Goal: Task Accomplishment & Management: Use online tool/utility

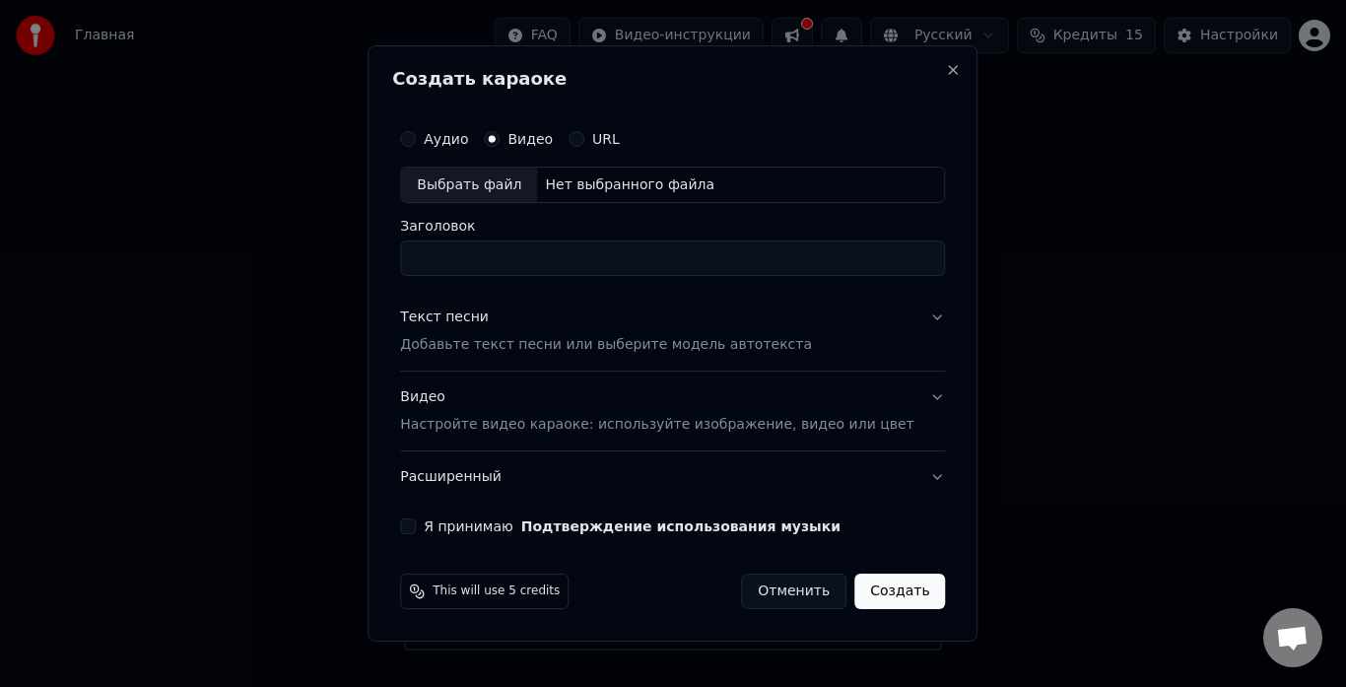
click at [477, 187] on div "Выбрать файл" at bounding box center [469, 184] width 136 height 35
type input "**********"
click at [442, 338] on p "Добавьте текст песни или выберите модель автотекста" at bounding box center [606, 346] width 412 height 20
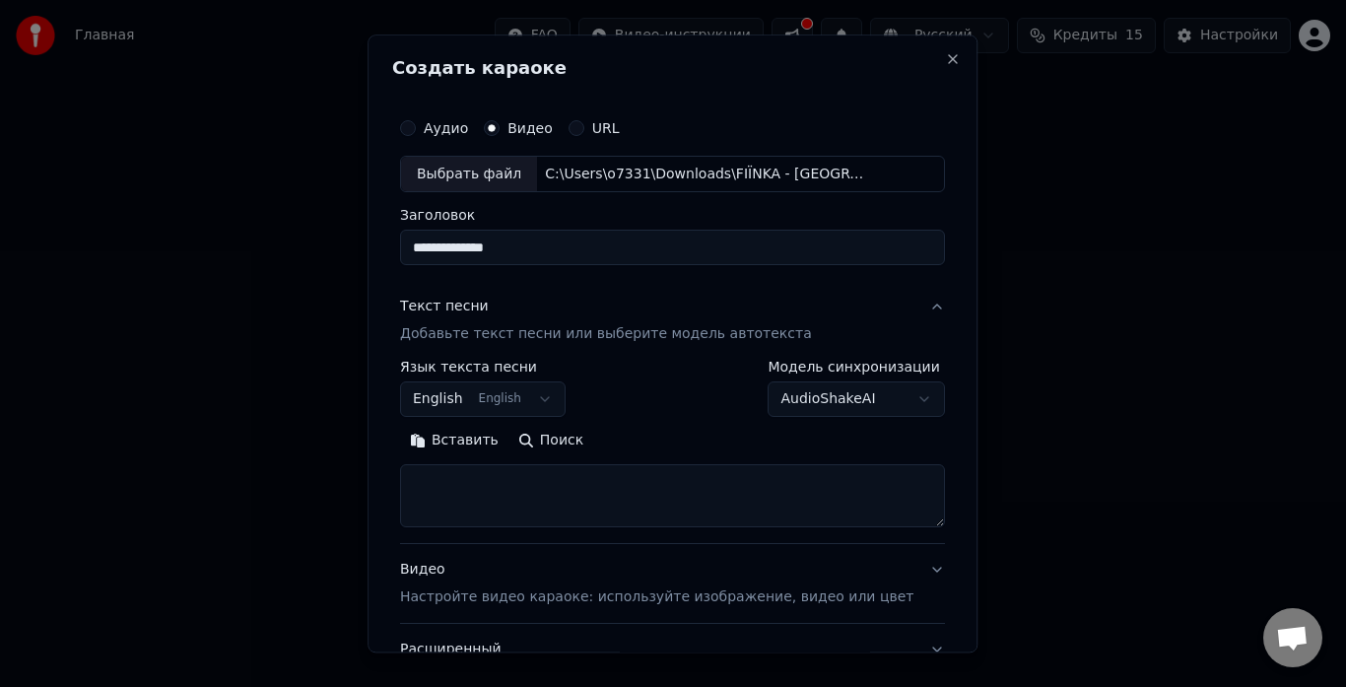
click at [487, 340] on p "Добавьте текст песни или выберите модель автотекста" at bounding box center [606, 335] width 412 height 20
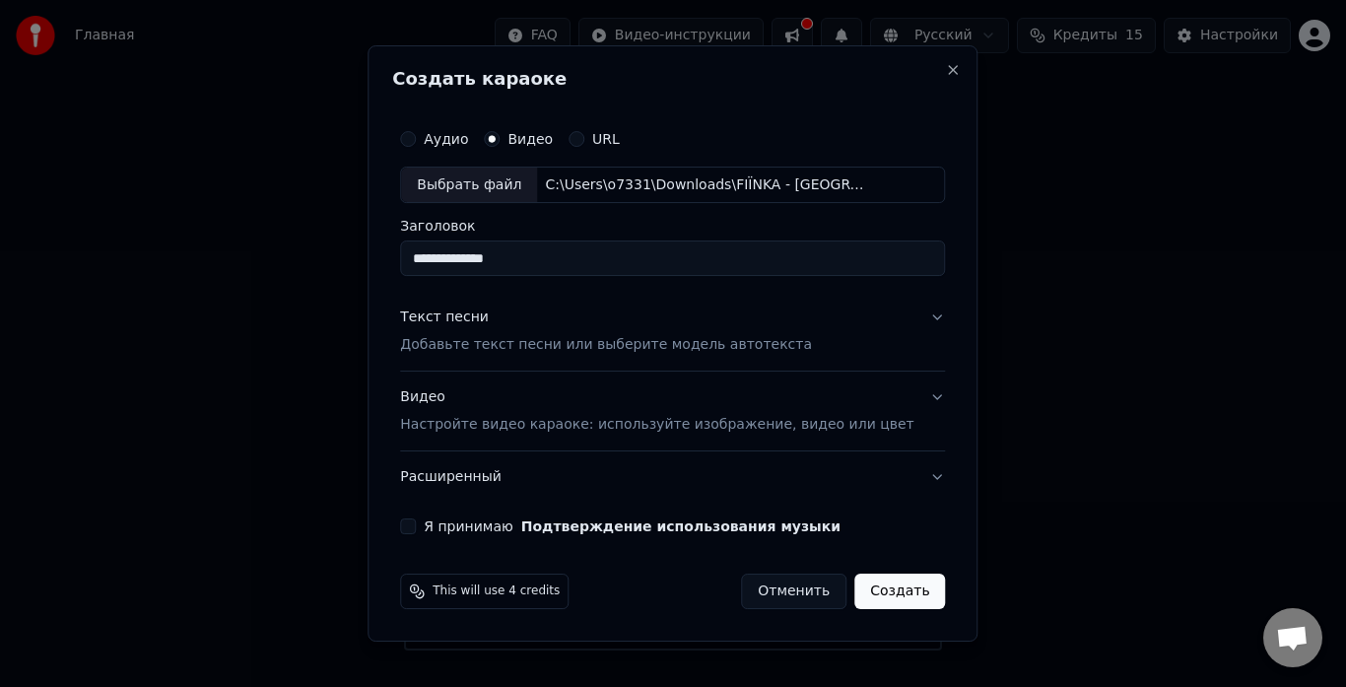
click at [487, 346] on p "Добавьте текст песни или выберите модель автотекста" at bounding box center [606, 346] width 412 height 20
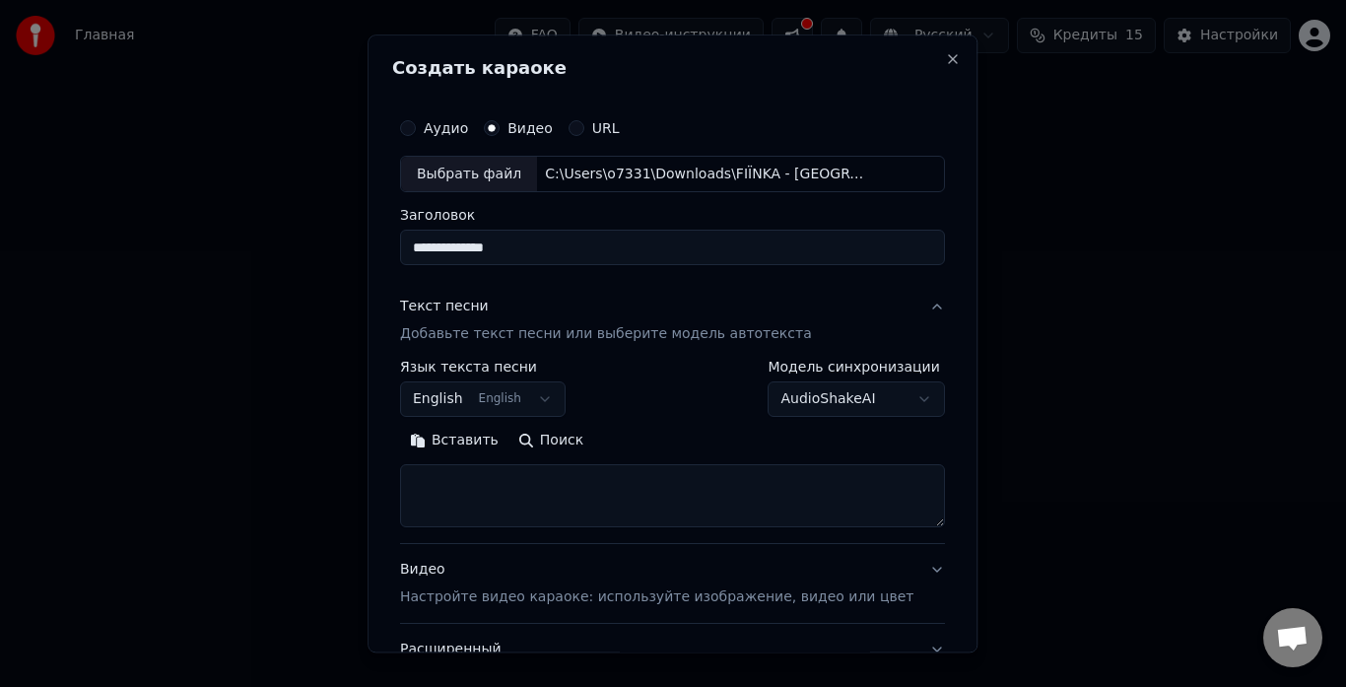
click at [464, 447] on button "Вставить" at bounding box center [454, 442] width 108 height 32
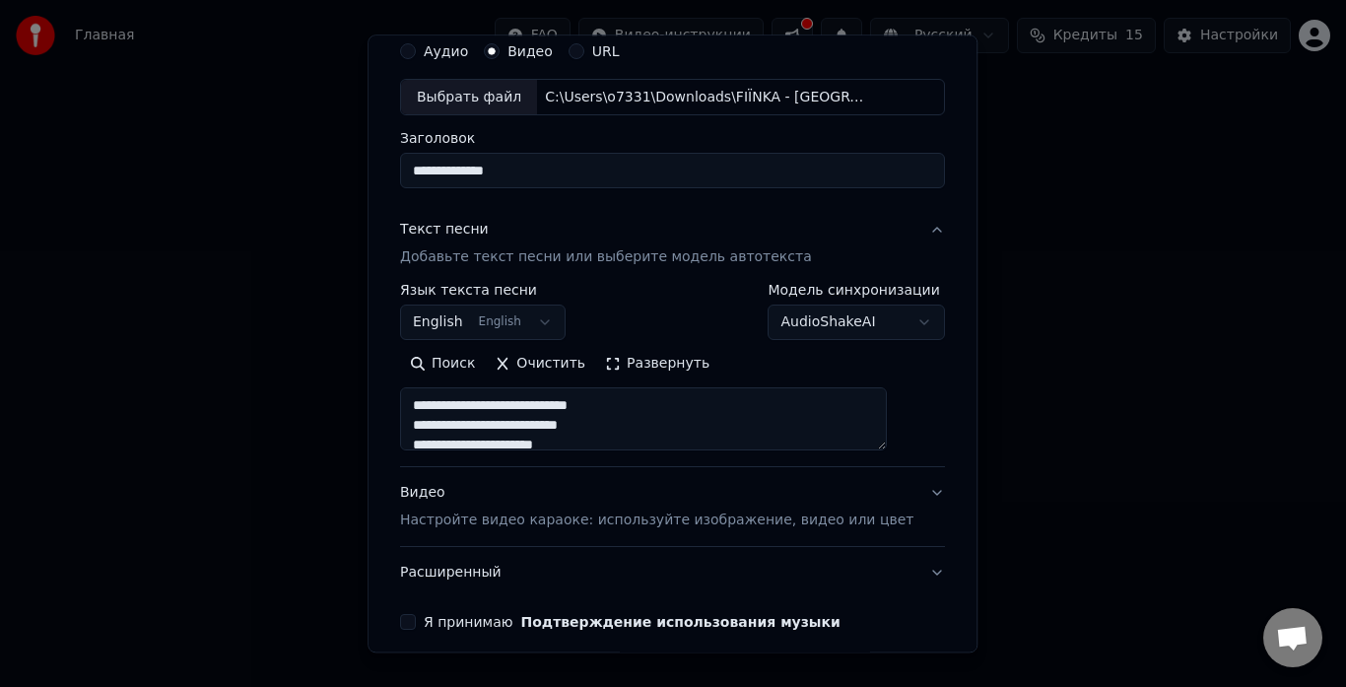
scroll to position [162, 0]
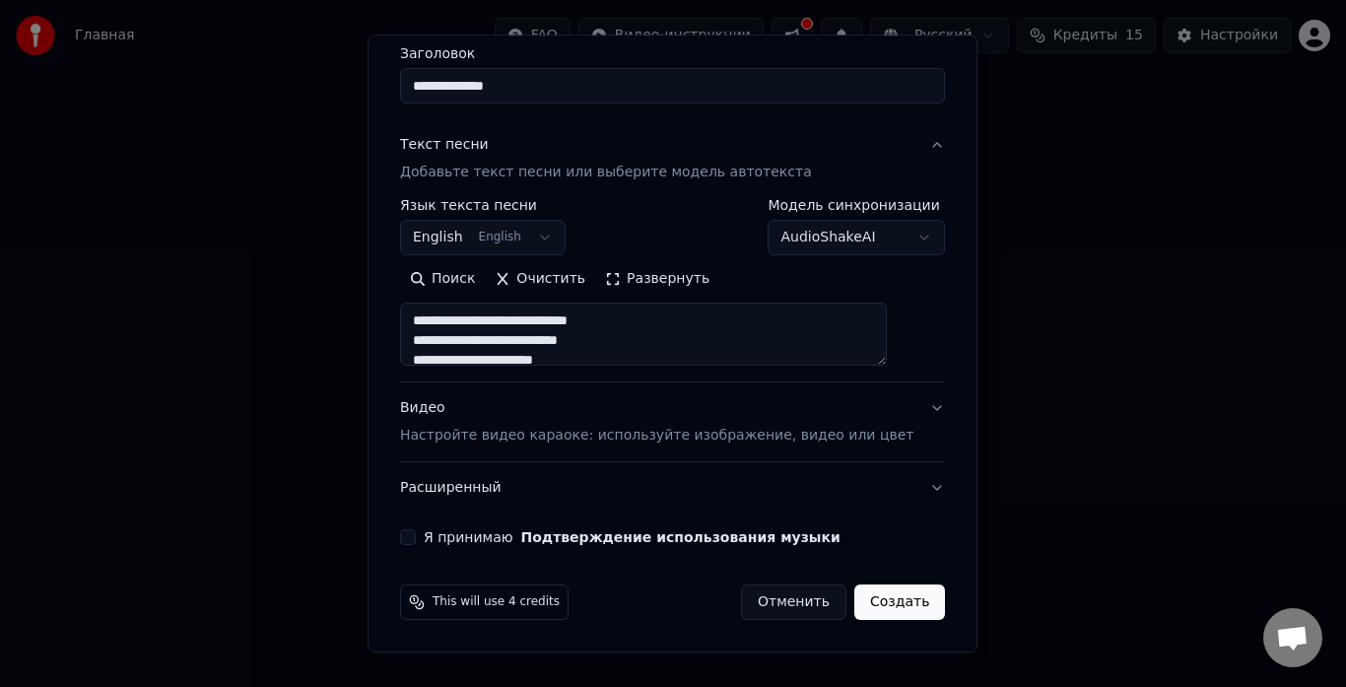
click at [474, 435] on p "Настройте видео караоке: используйте изображение, видео или цвет" at bounding box center [656, 437] width 513 height 20
type textarea "**********"
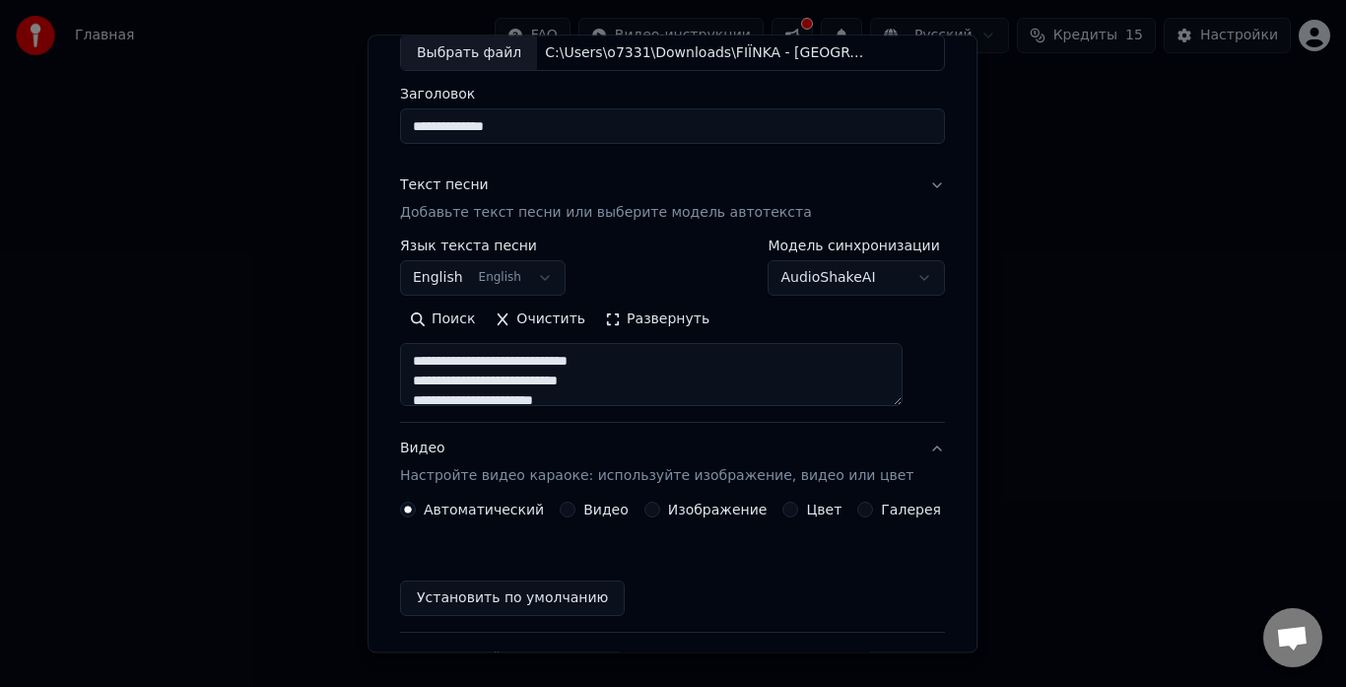
scroll to position [109, 0]
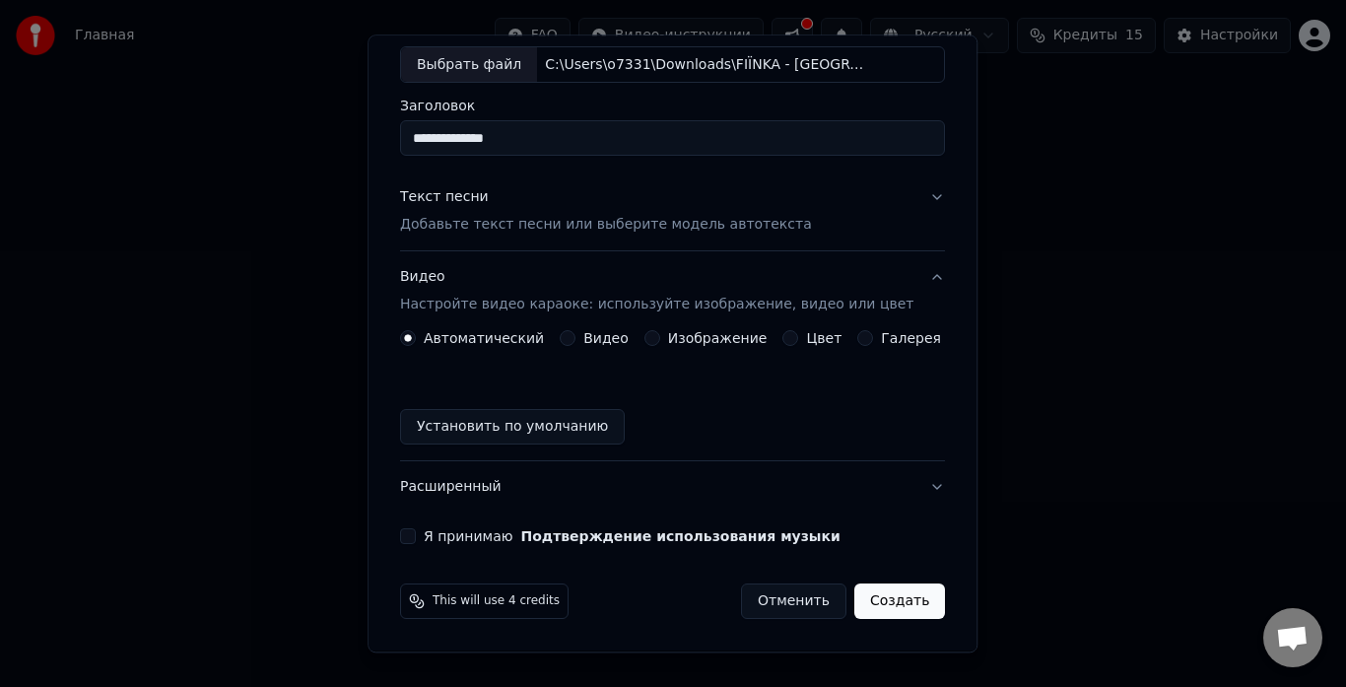
click at [579, 329] on button "Видео Настройте видео караоке: используйте изображение, видео или цвет" at bounding box center [672, 291] width 545 height 79
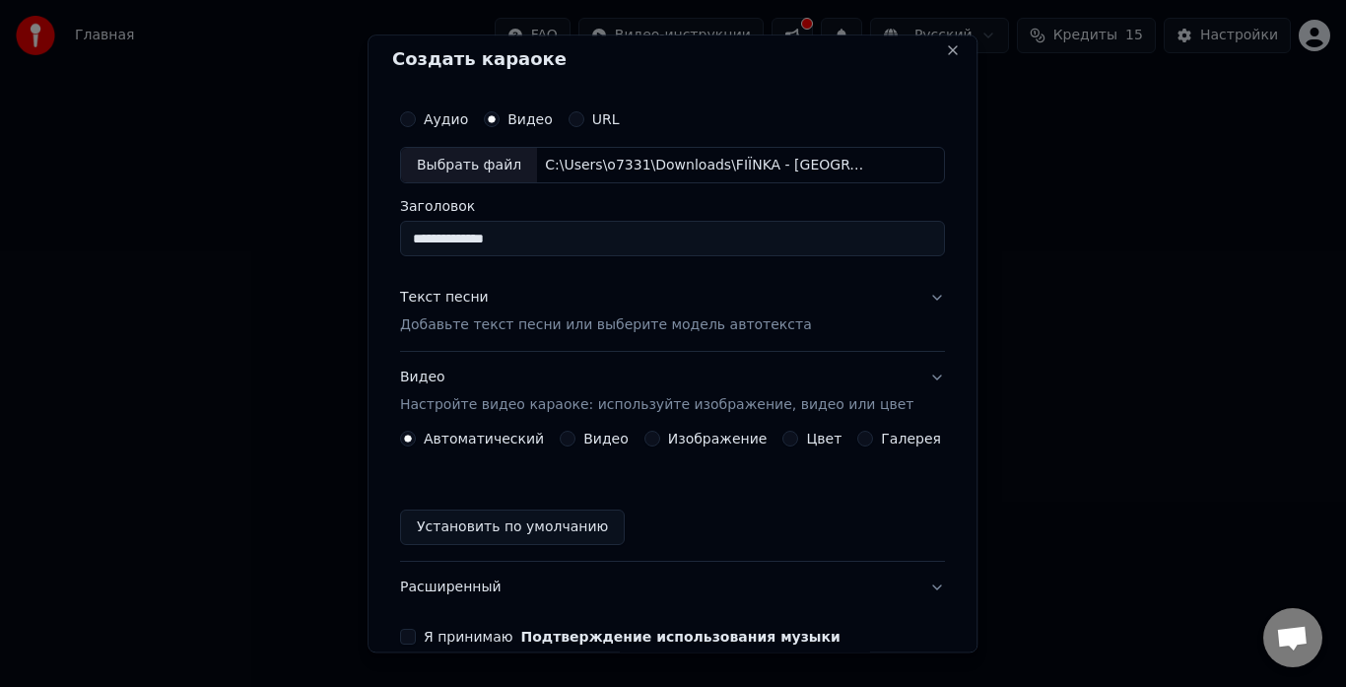
scroll to position [0, 0]
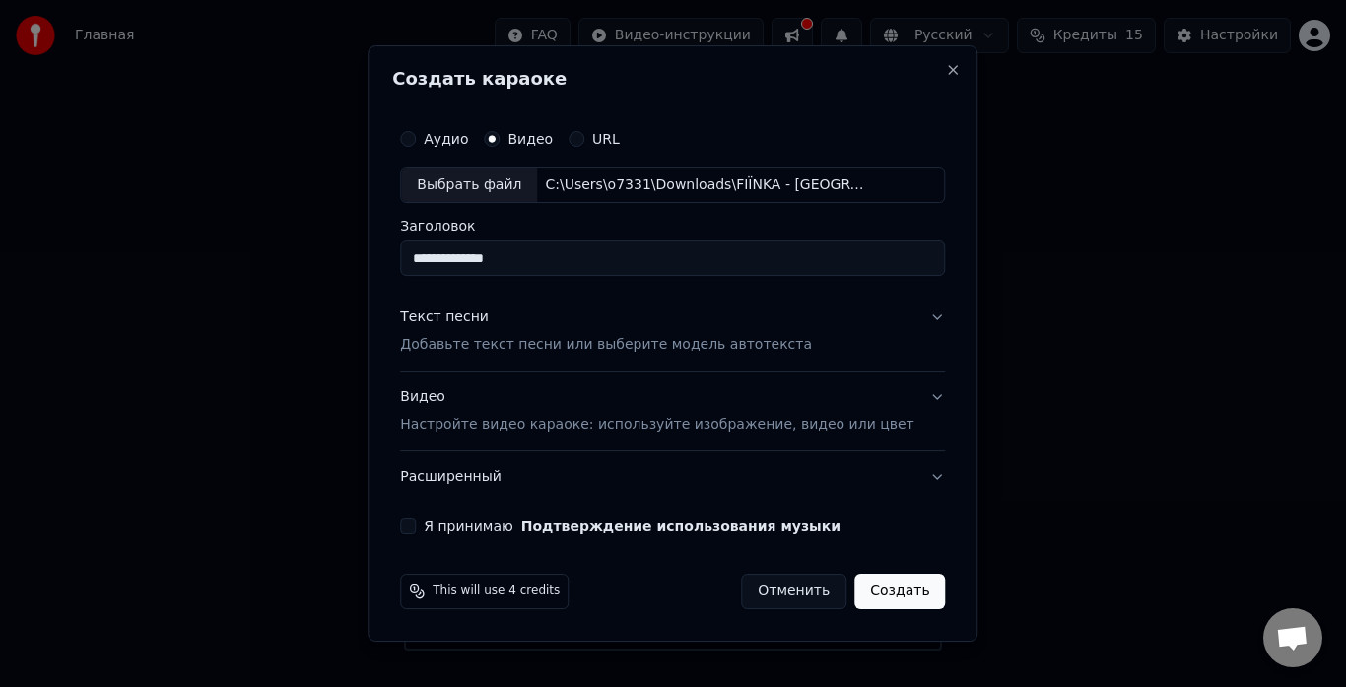
click at [550, 426] on p "Настройте видео караоке: используйте изображение, видео или цвет" at bounding box center [656, 425] width 513 height 20
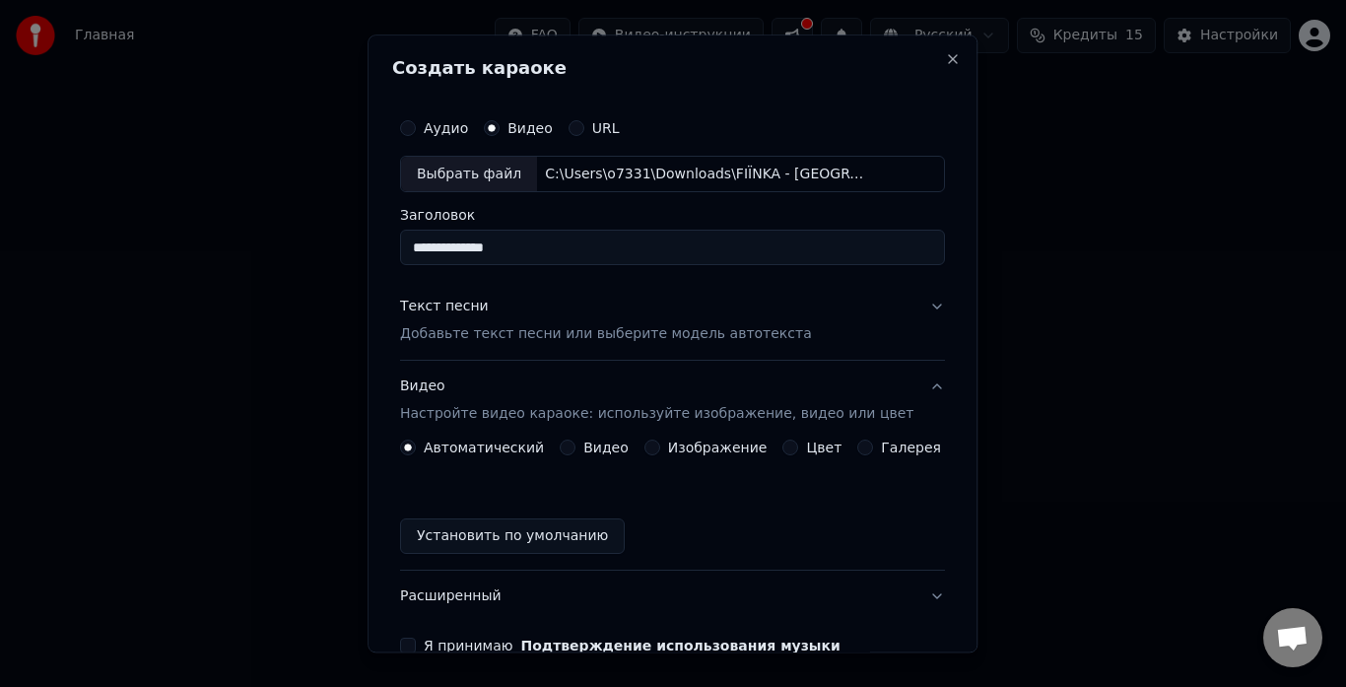
click at [569, 445] on button "Видео" at bounding box center [568, 448] width 16 height 16
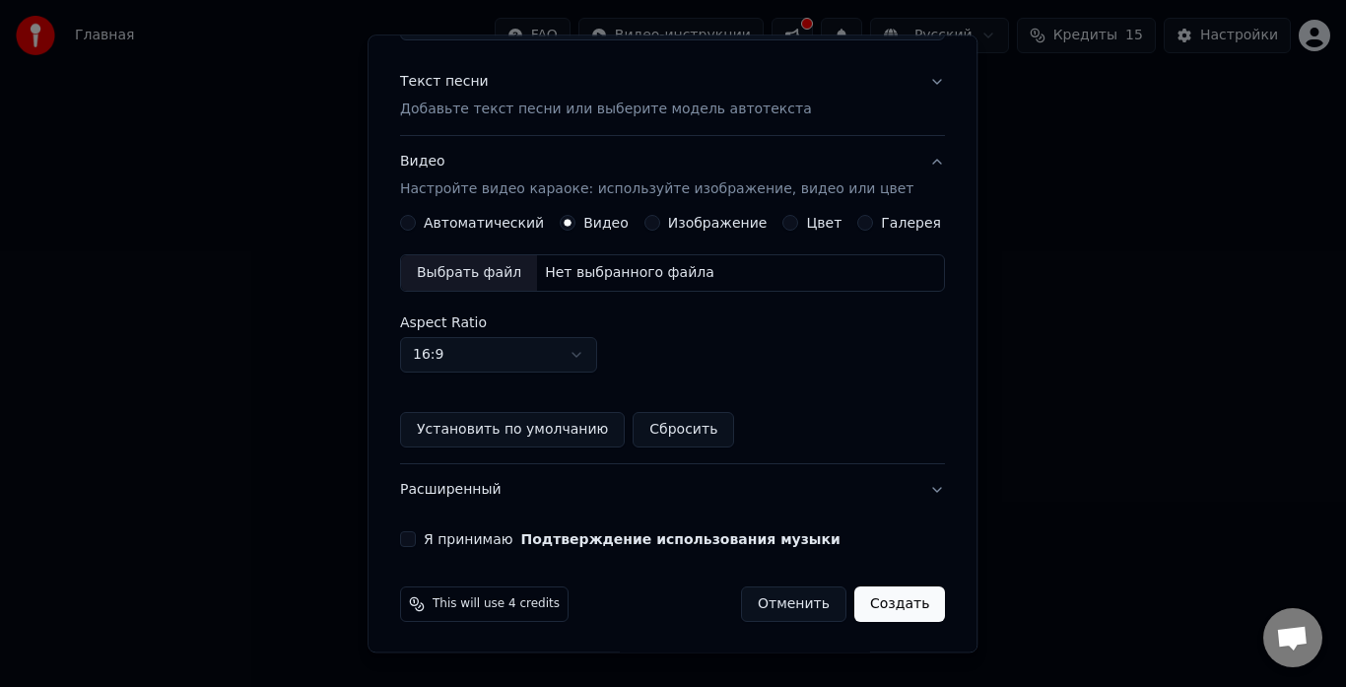
scroll to position [227, 0]
click at [480, 275] on div "Выбрать файл" at bounding box center [469, 271] width 136 height 35
click at [859, 601] on button "Создать" at bounding box center [899, 602] width 91 height 35
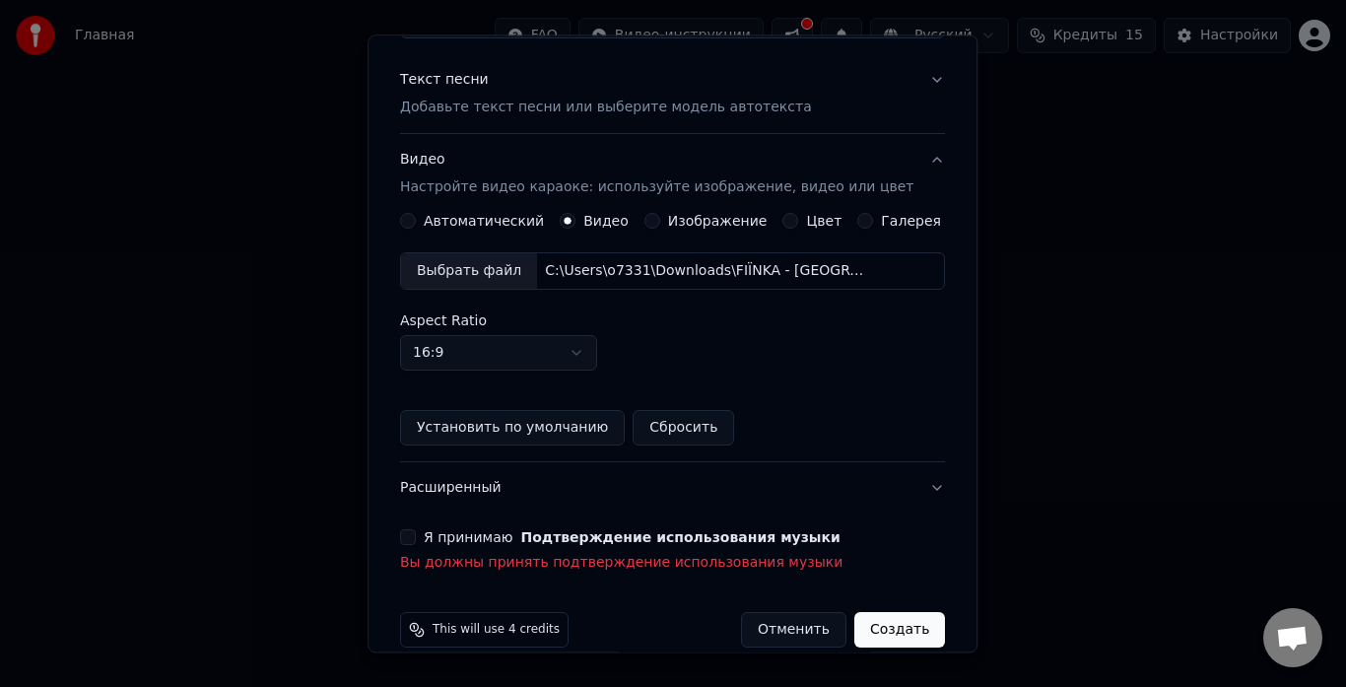
click at [416, 537] on button "Я принимаю Подтверждение использования музыки" at bounding box center [408, 538] width 16 height 16
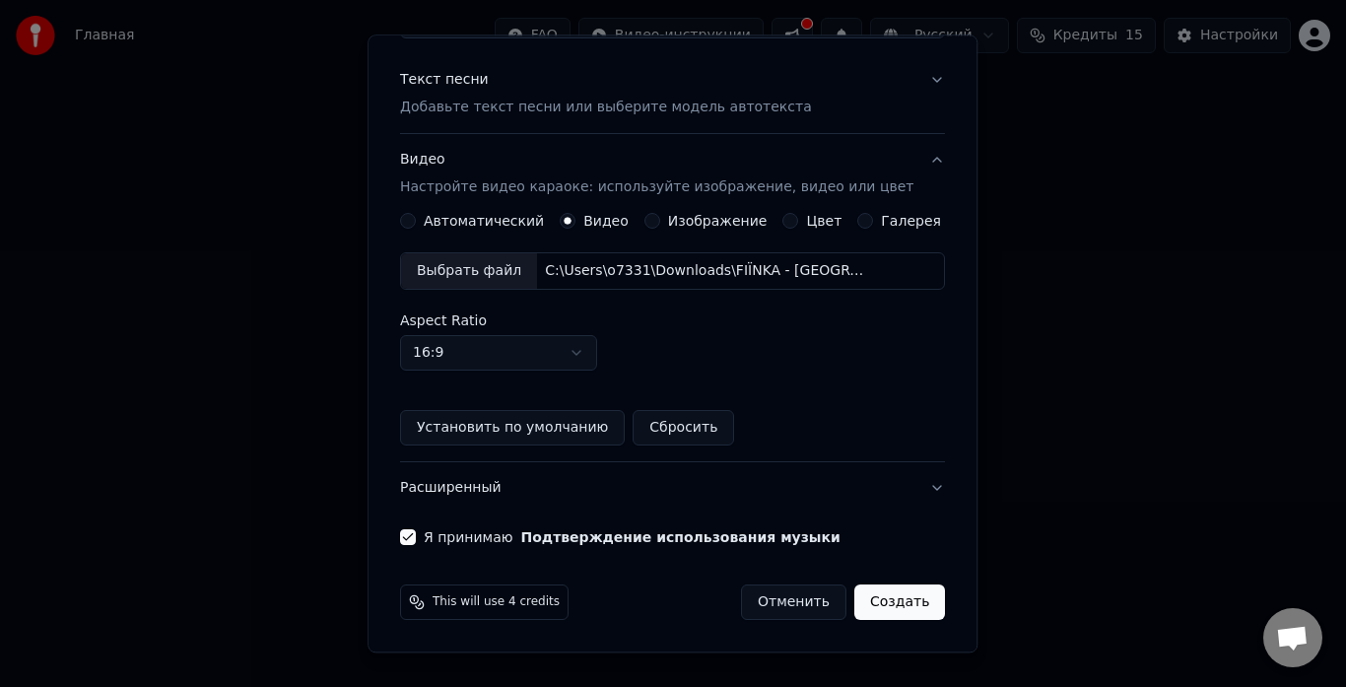
click at [859, 598] on button "Создать" at bounding box center [899, 602] width 91 height 35
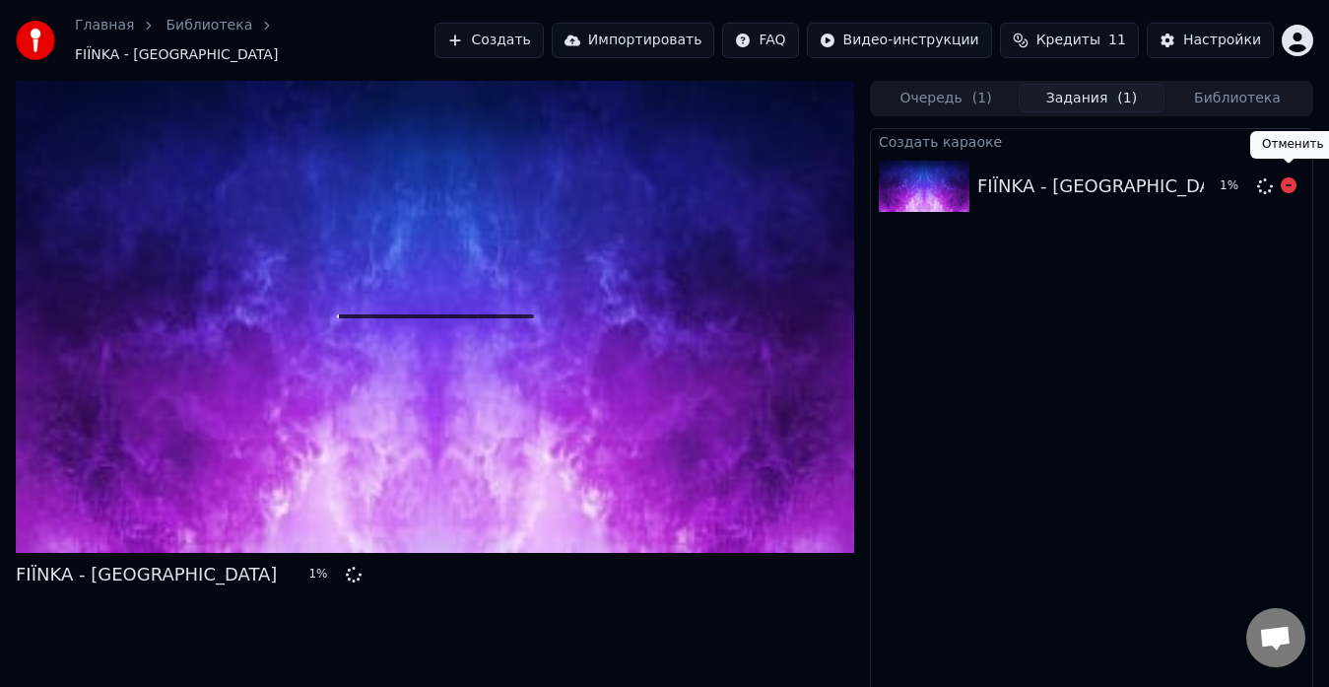
click at [1289, 178] on icon at bounding box center [1289, 185] width 16 height 16
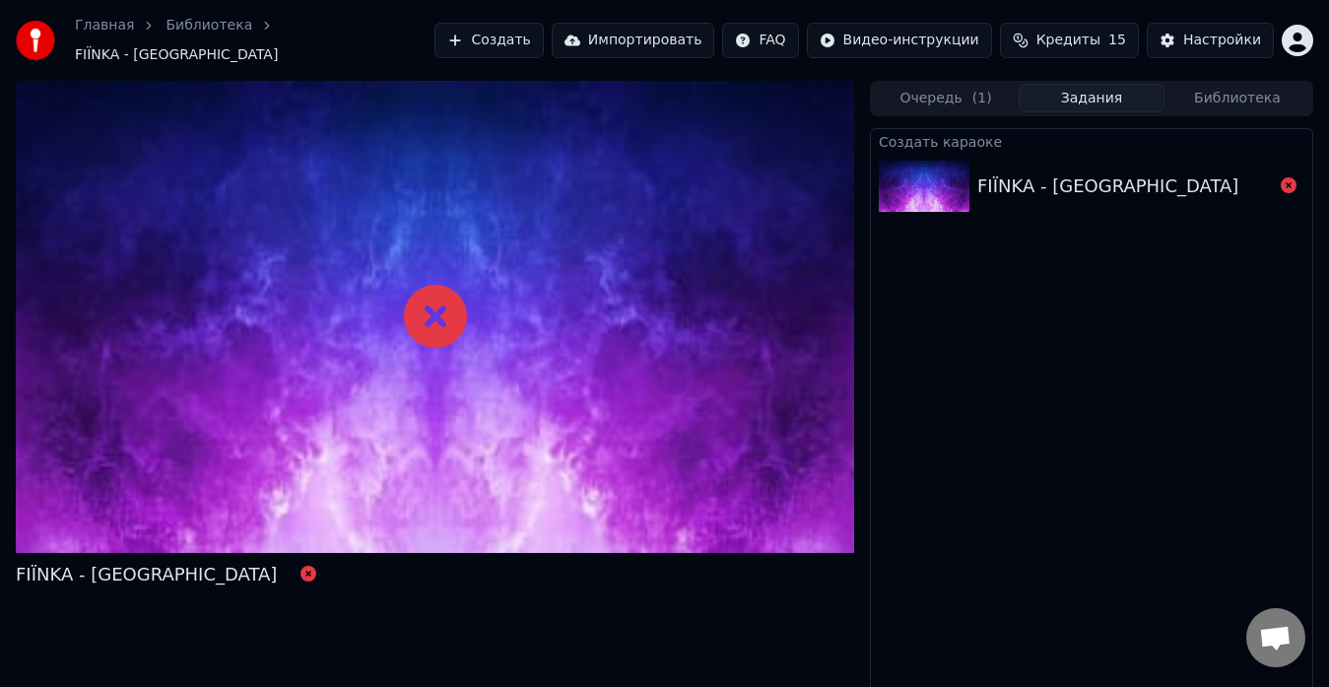
click at [1264, 172] on div "FIЇNKA - [GEOGRAPHIC_DATA]" at bounding box center [1125, 186] width 296 height 28
click at [1265, 172] on div "FIЇNKA - [GEOGRAPHIC_DATA]" at bounding box center [1125, 186] width 296 height 28
click at [1265, 173] on div "FIЇNKA - [GEOGRAPHIC_DATA]" at bounding box center [1125, 186] width 296 height 28
click at [1255, 172] on div "FIЇNKA - [GEOGRAPHIC_DATA]" at bounding box center [1125, 186] width 296 height 28
click at [534, 36] on button "Создать" at bounding box center [489, 40] width 108 height 35
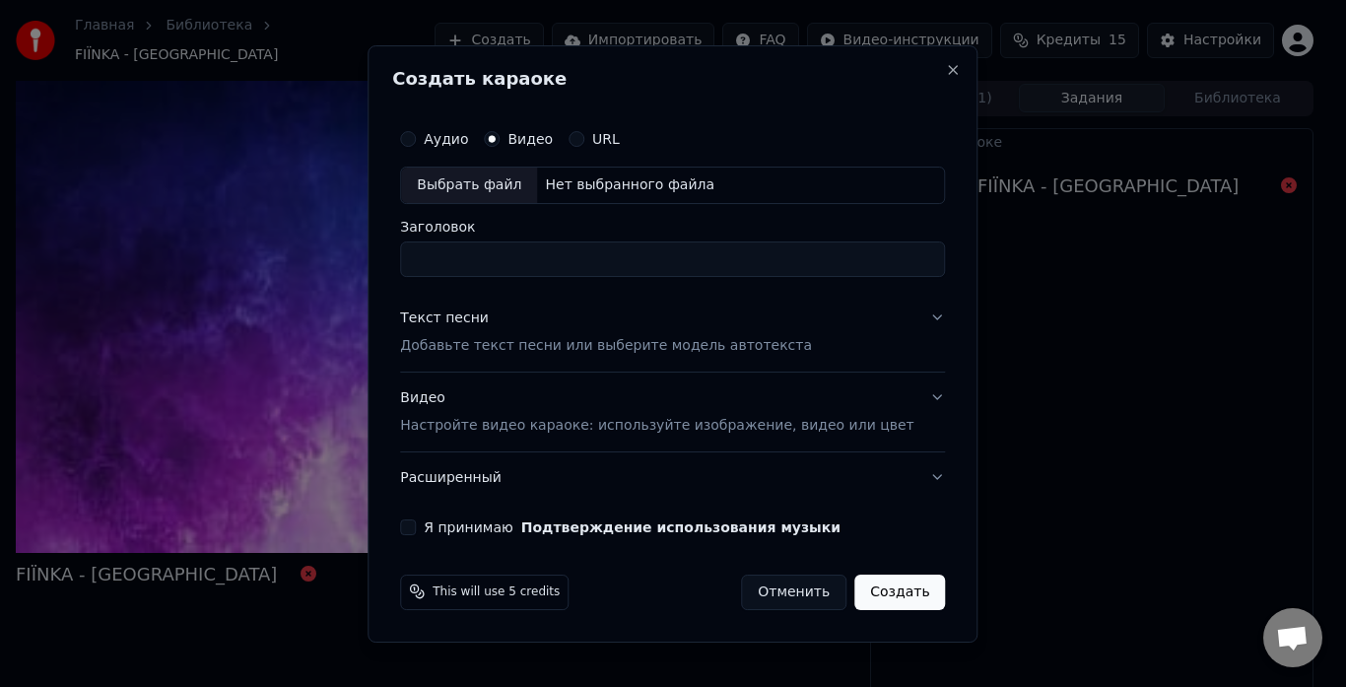
click at [507, 176] on div "Выбрать файл" at bounding box center [469, 184] width 136 height 35
type input "**********"
click at [540, 348] on p "Добавьте текст песни или выберите модель автотекста" at bounding box center [606, 346] width 412 height 20
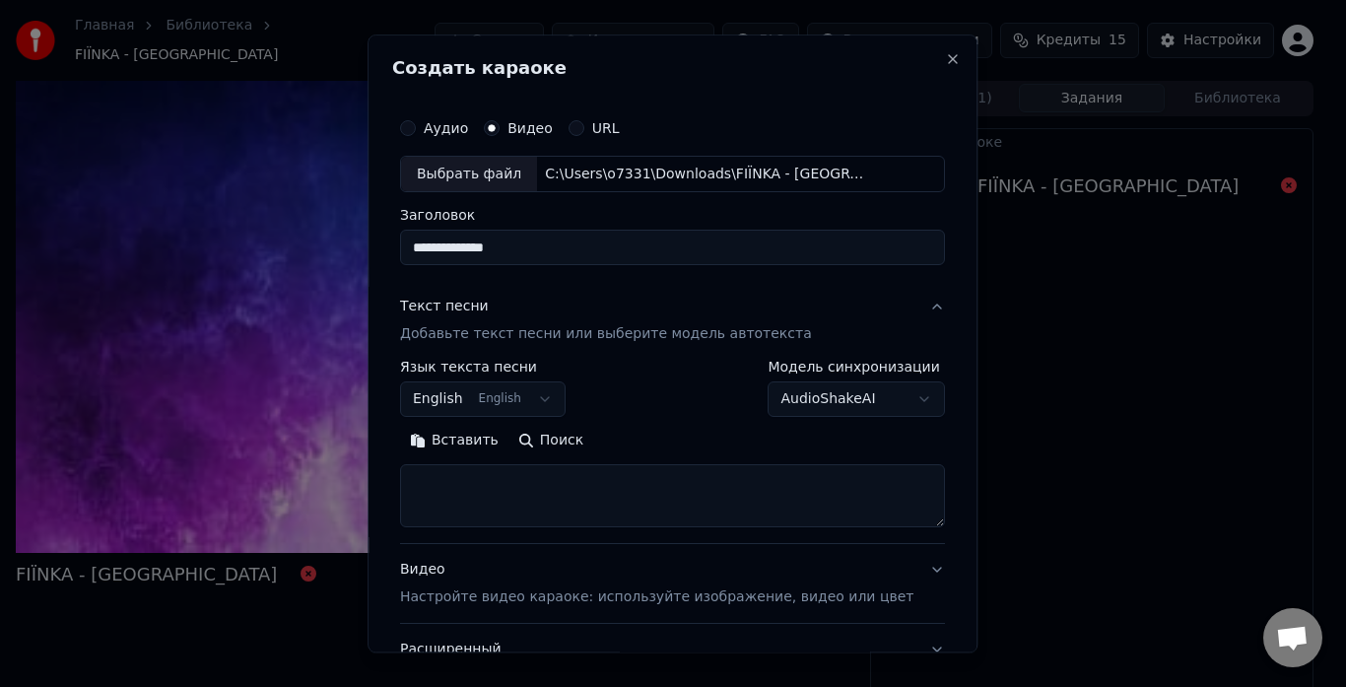
click at [465, 435] on button "Вставить" at bounding box center [454, 442] width 108 height 32
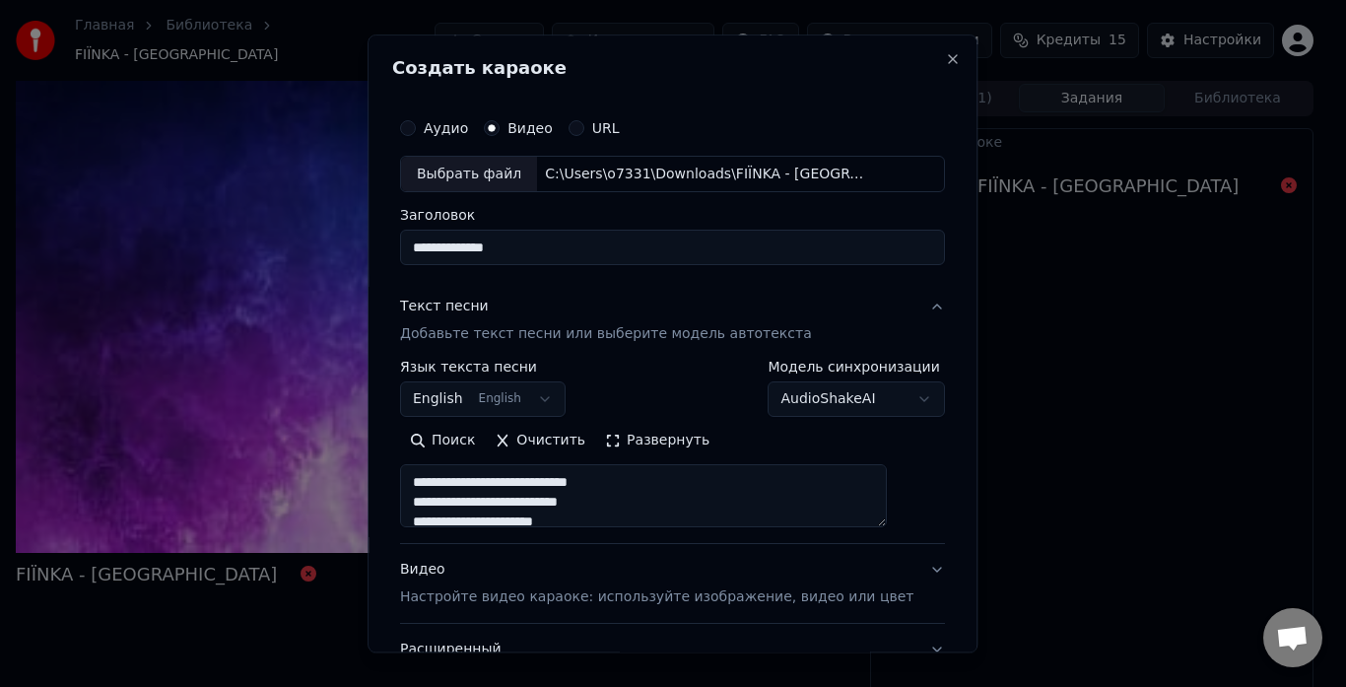
scroll to position [162, 0]
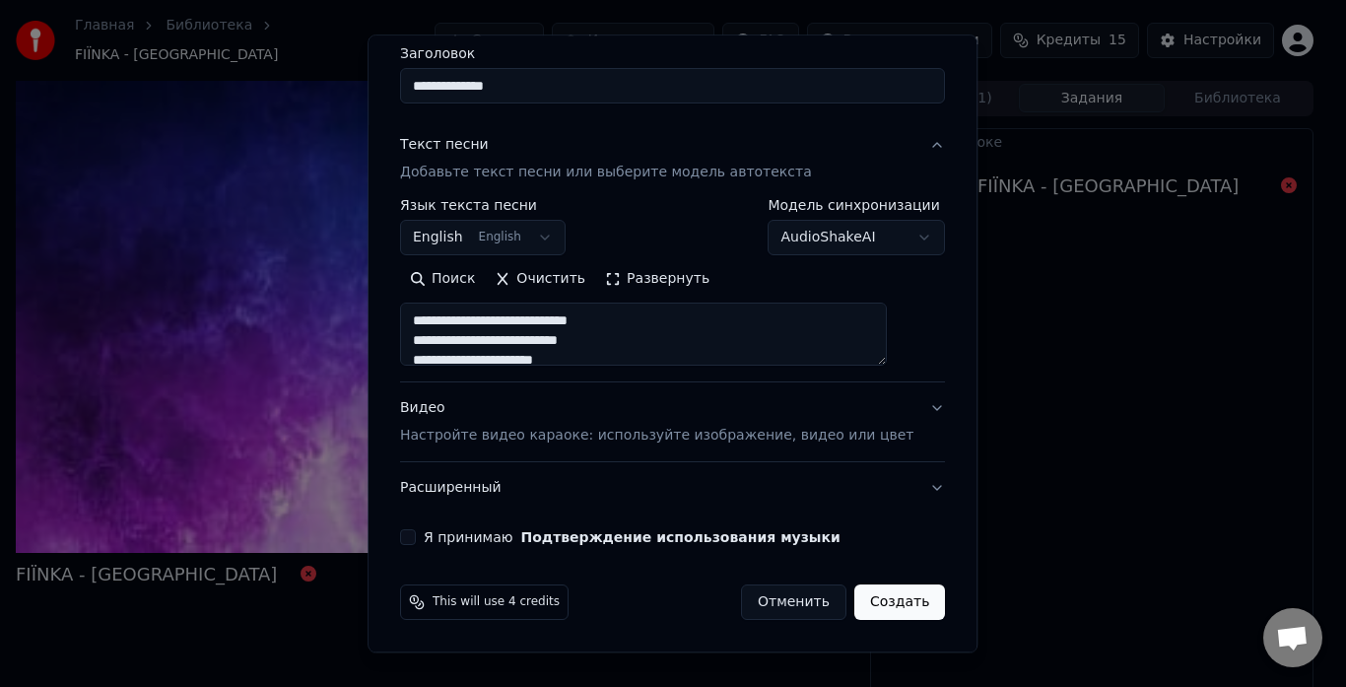
click at [511, 433] on p "Настройте видео караоке: используйте изображение, видео или цвет" at bounding box center [656, 437] width 513 height 20
type textarea "**********"
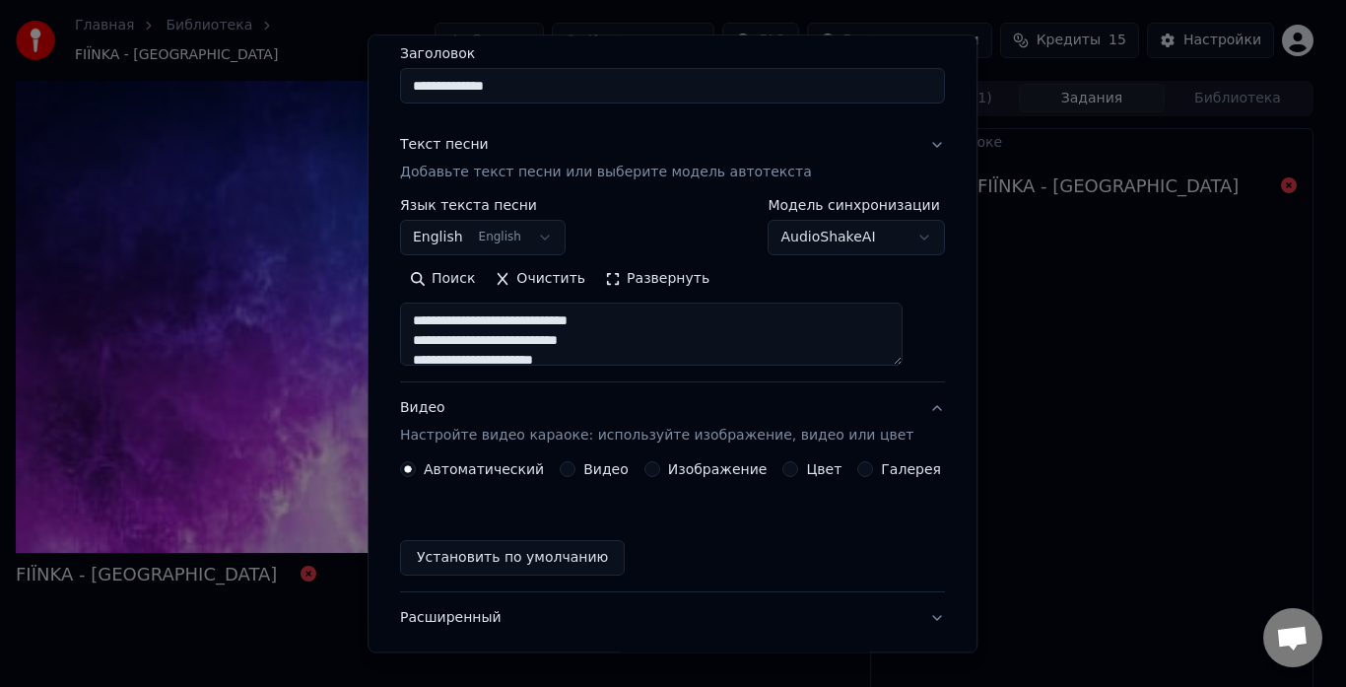
scroll to position [109, 0]
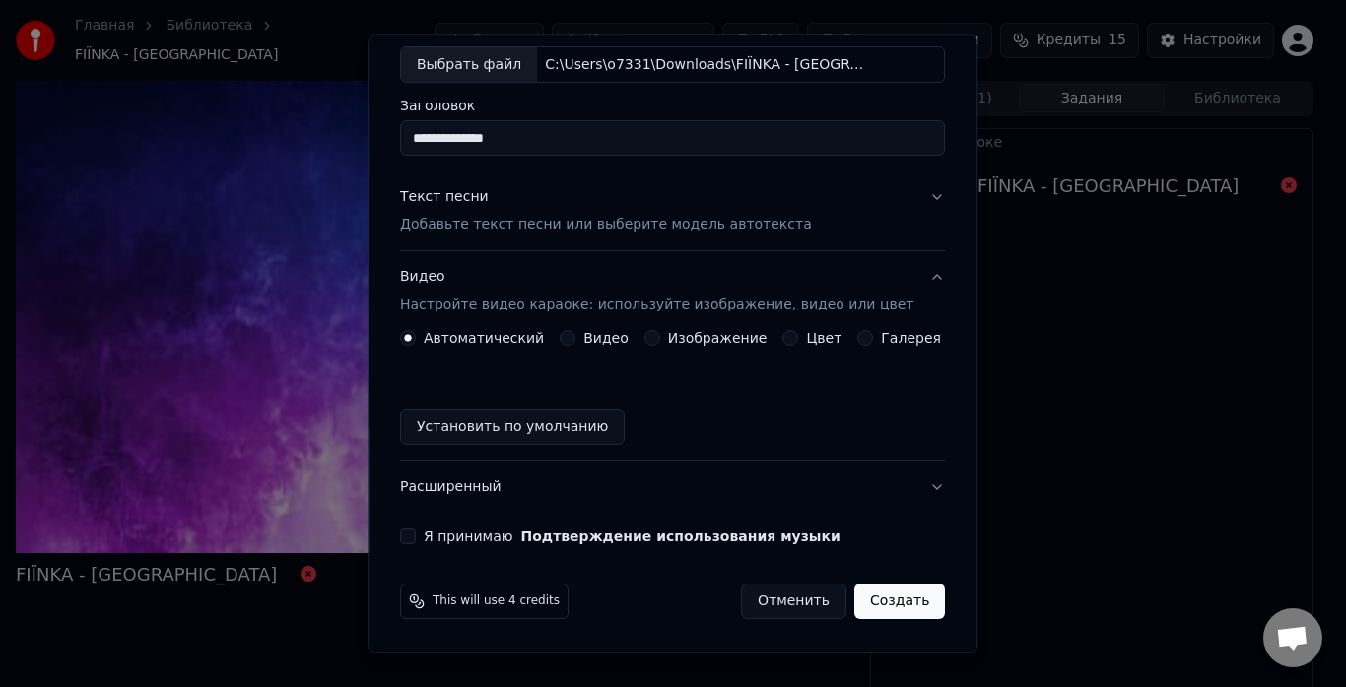
click at [591, 334] on label "Видео" at bounding box center [605, 339] width 45 height 14
click at [575, 334] on button "Видео" at bounding box center [568, 339] width 16 height 16
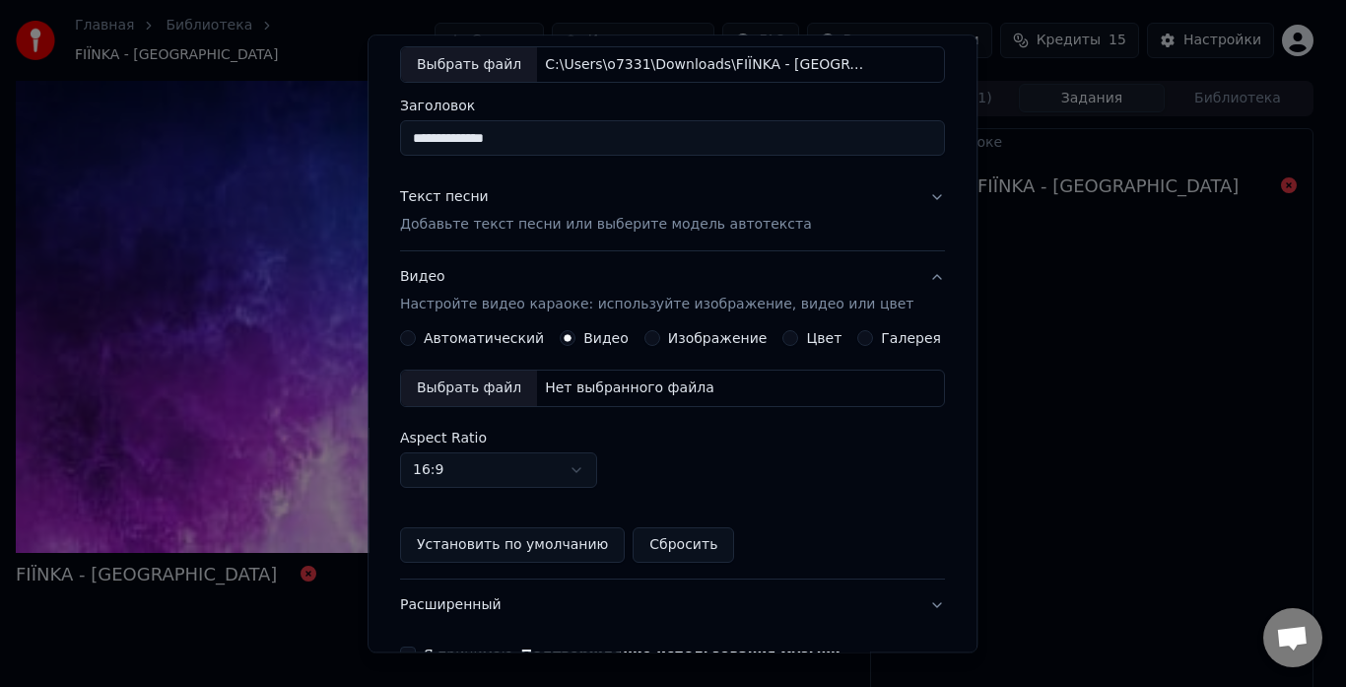
click at [500, 384] on div "Выбрать файл" at bounding box center [469, 388] width 136 height 35
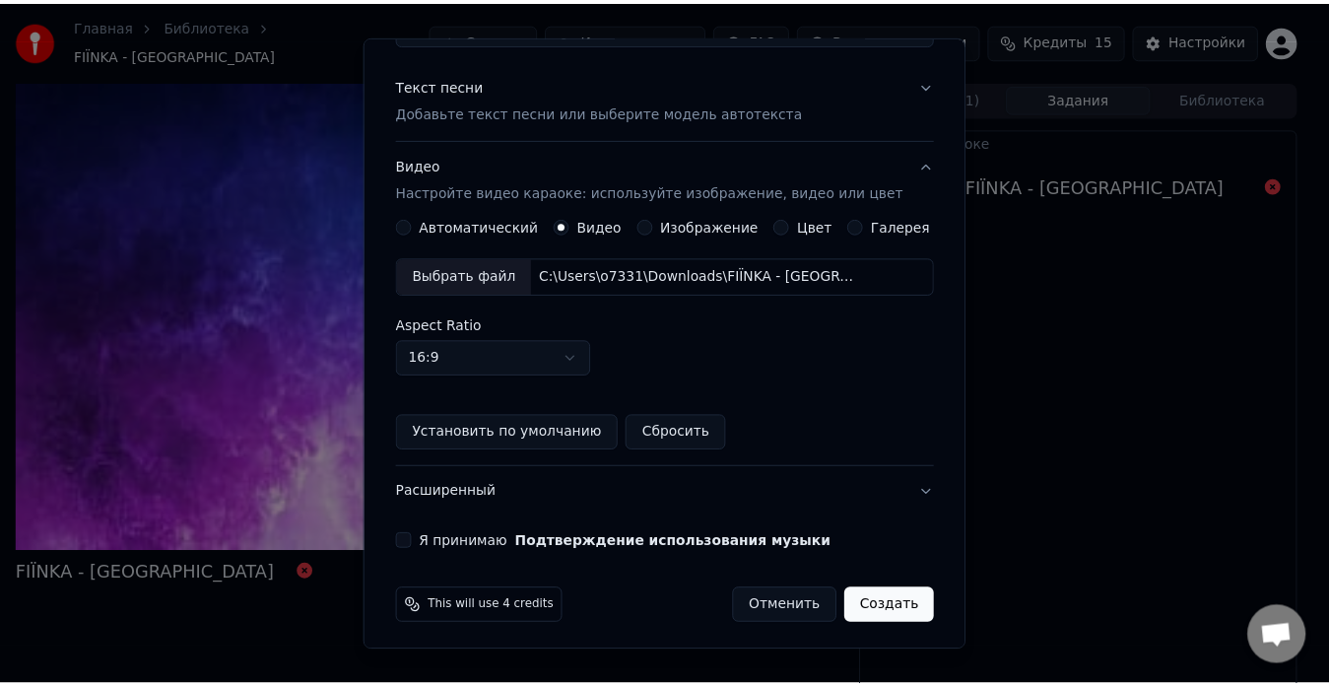
scroll to position [227, 0]
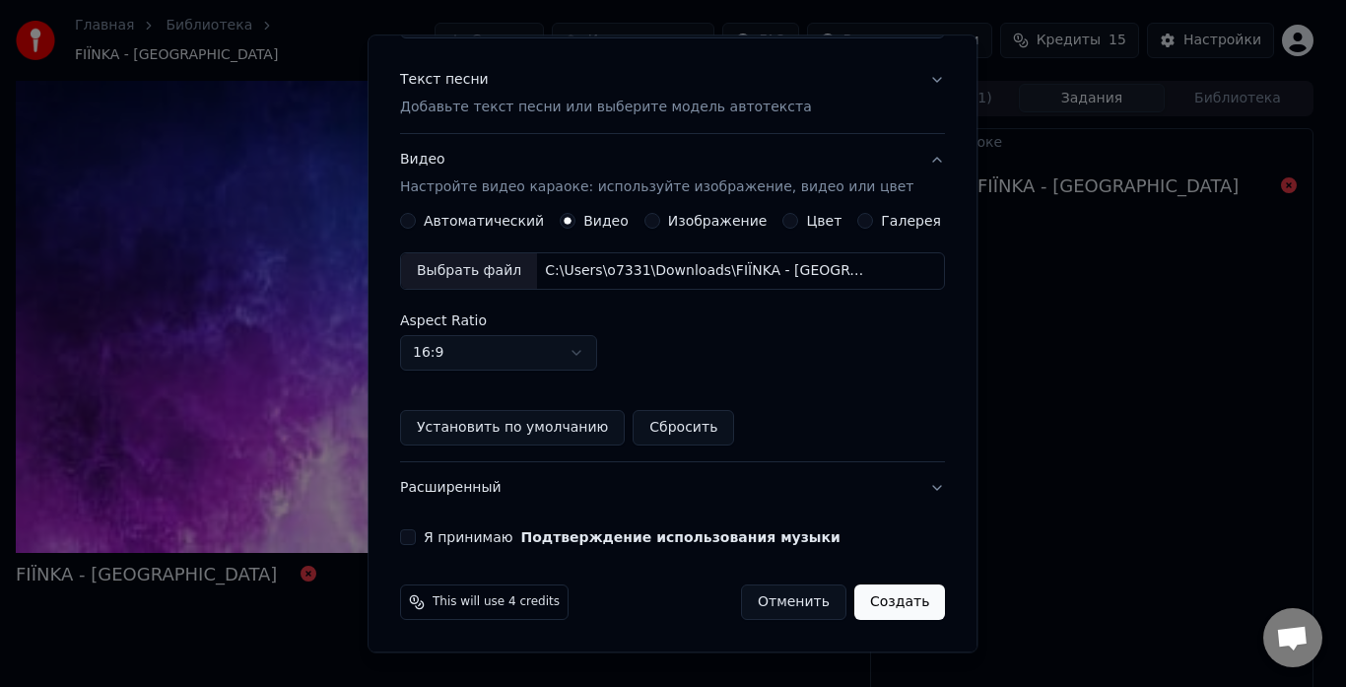
click at [430, 541] on div "Я принимаю Подтверждение использования музыки" at bounding box center [672, 538] width 545 height 16
click at [416, 535] on button "Я принимаю Подтверждение использования музыки" at bounding box center [408, 538] width 16 height 16
click at [879, 594] on button "Создать" at bounding box center [899, 602] width 91 height 35
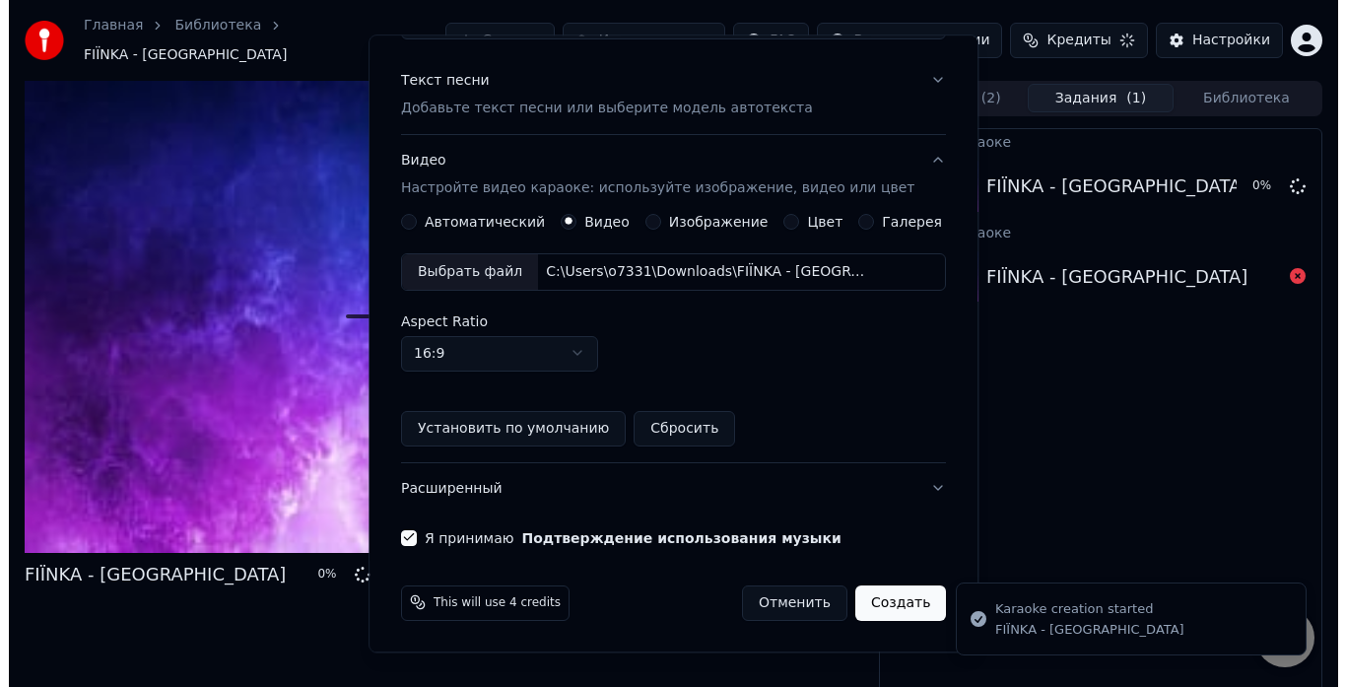
scroll to position [109, 0]
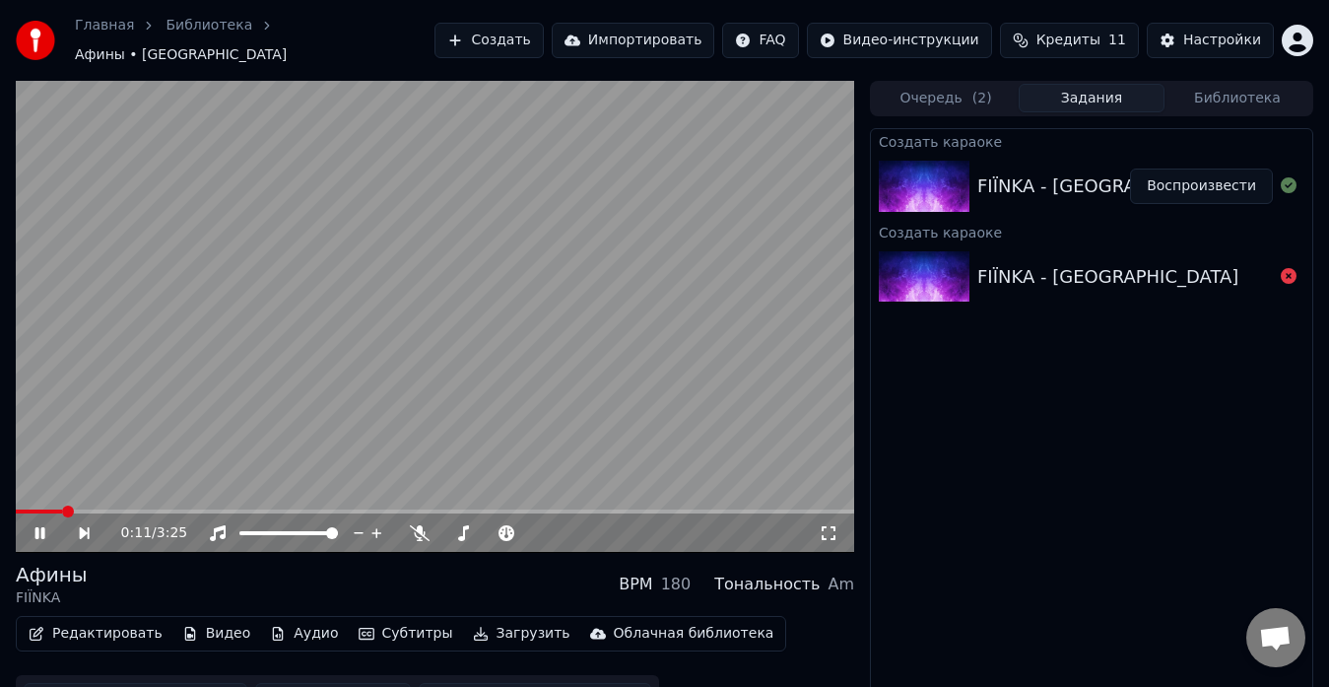
click at [40, 525] on icon at bounding box center [54, 533] width 44 height 16
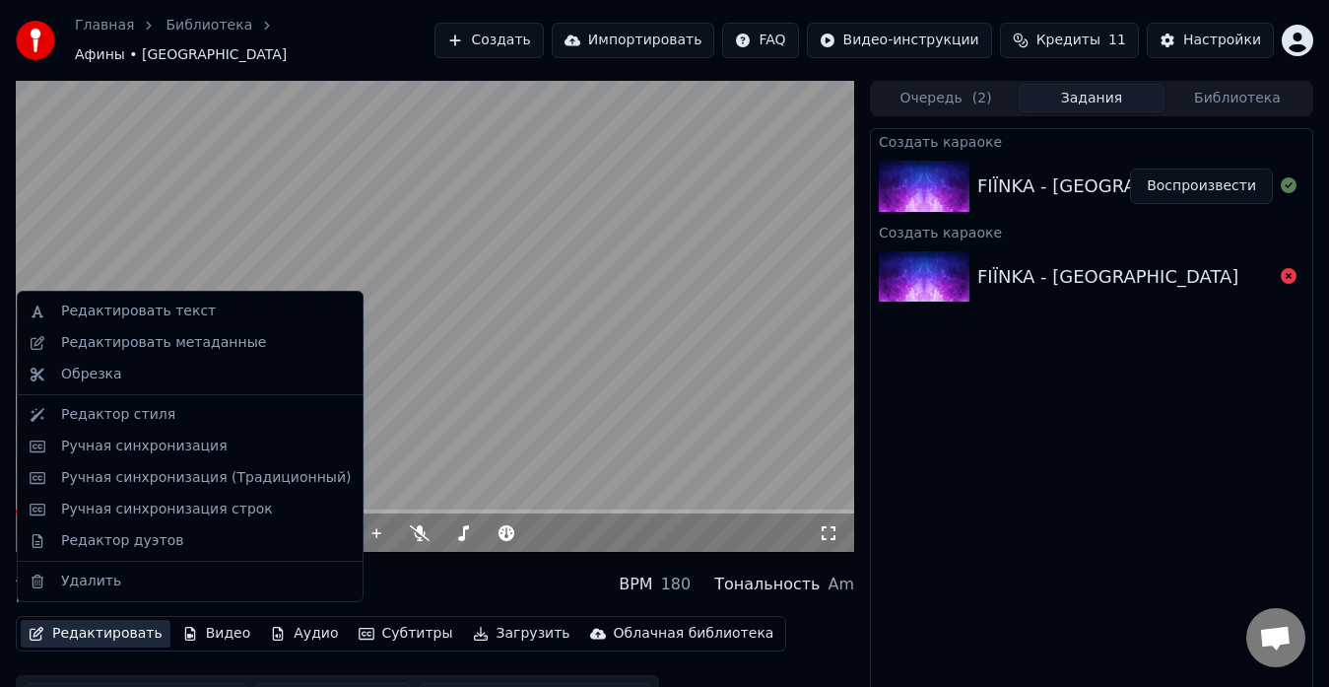
click at [114, 628] on button "Редактировать" at bounding box center [96, 634] width 150 height 28
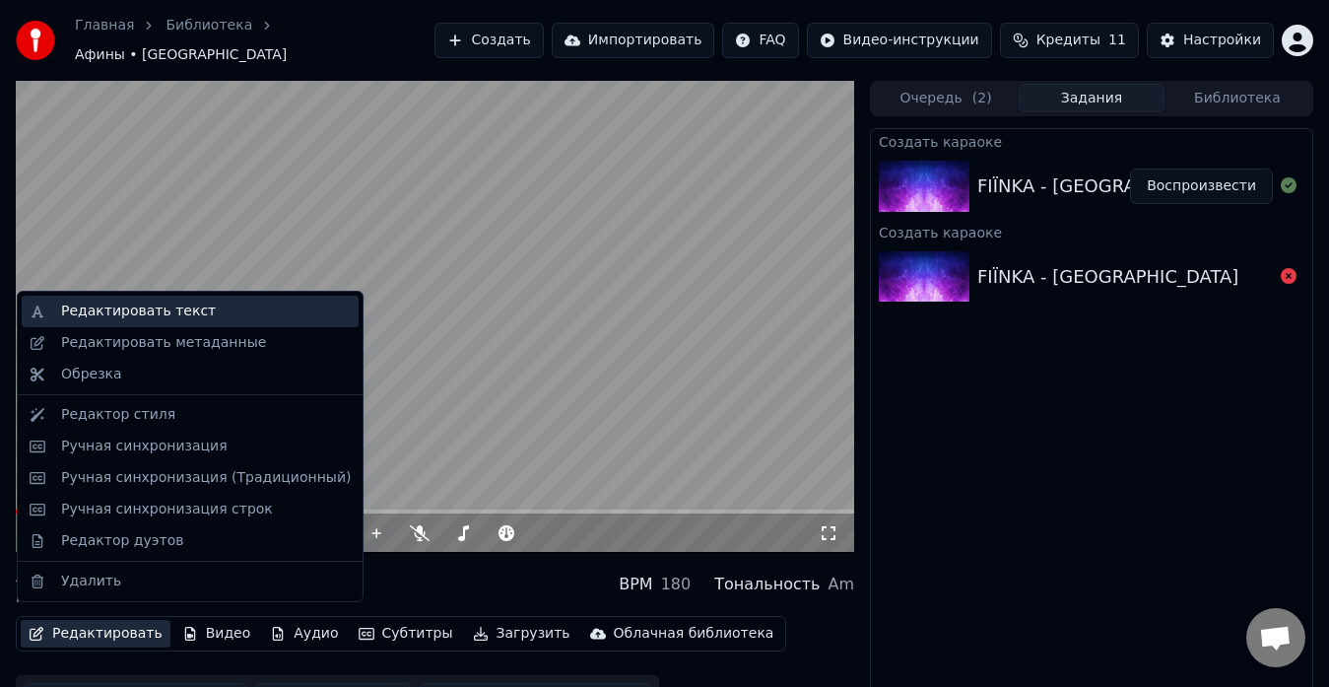
click at [85, 309] on div "Редактировать текст" at bounding box center [138, 311] width 155 height 20
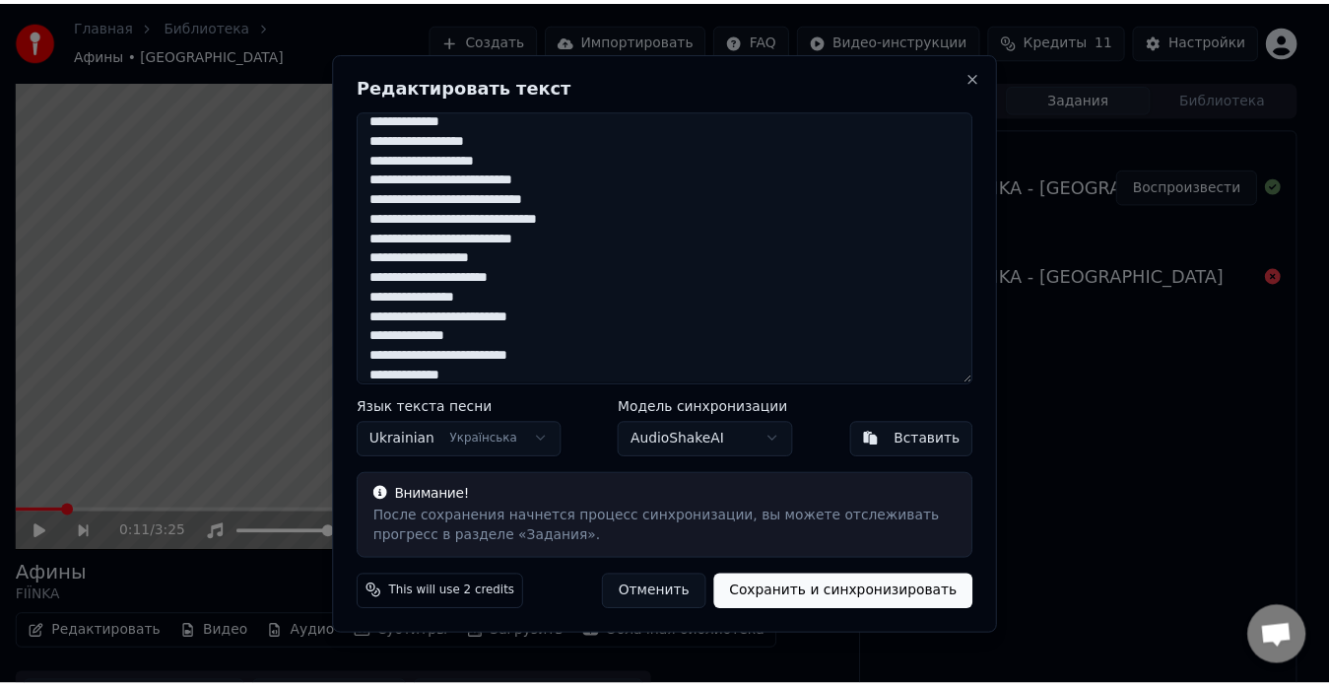
scroll to position [0, 0]
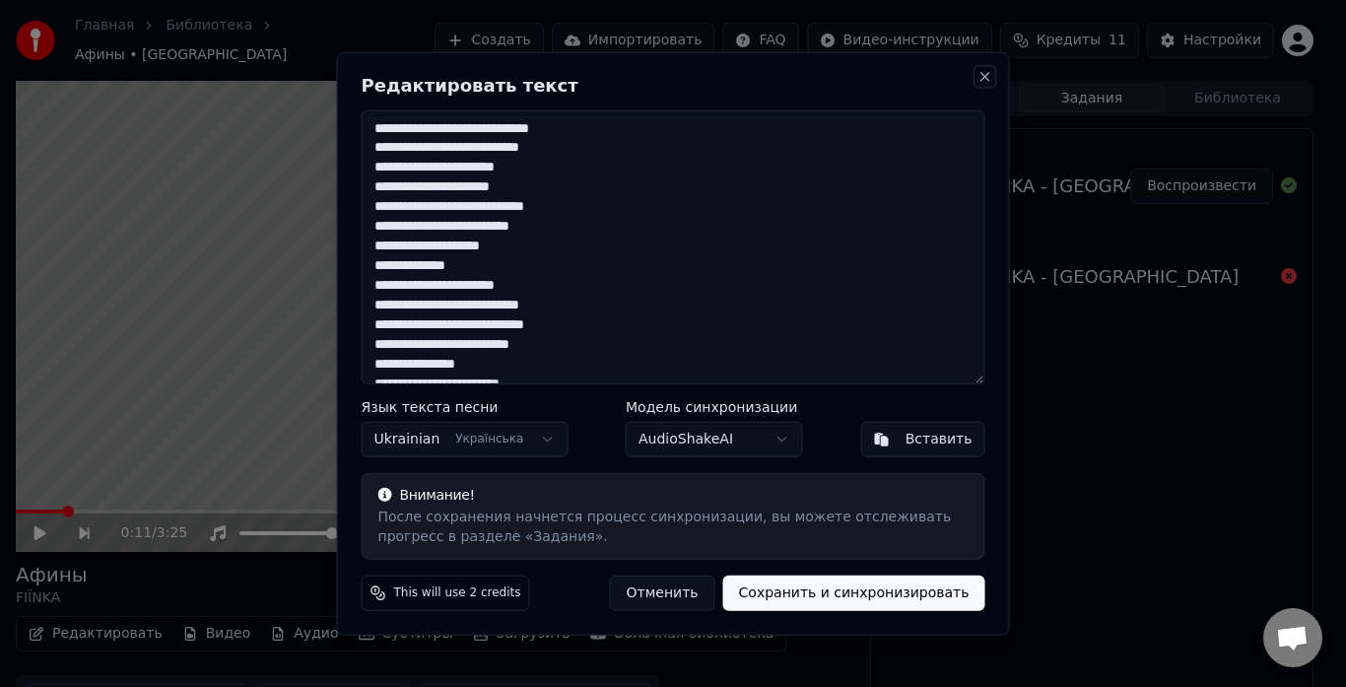
click at [981, 77] on button "Close" at bounding box center [985, 76] width 16 height 16
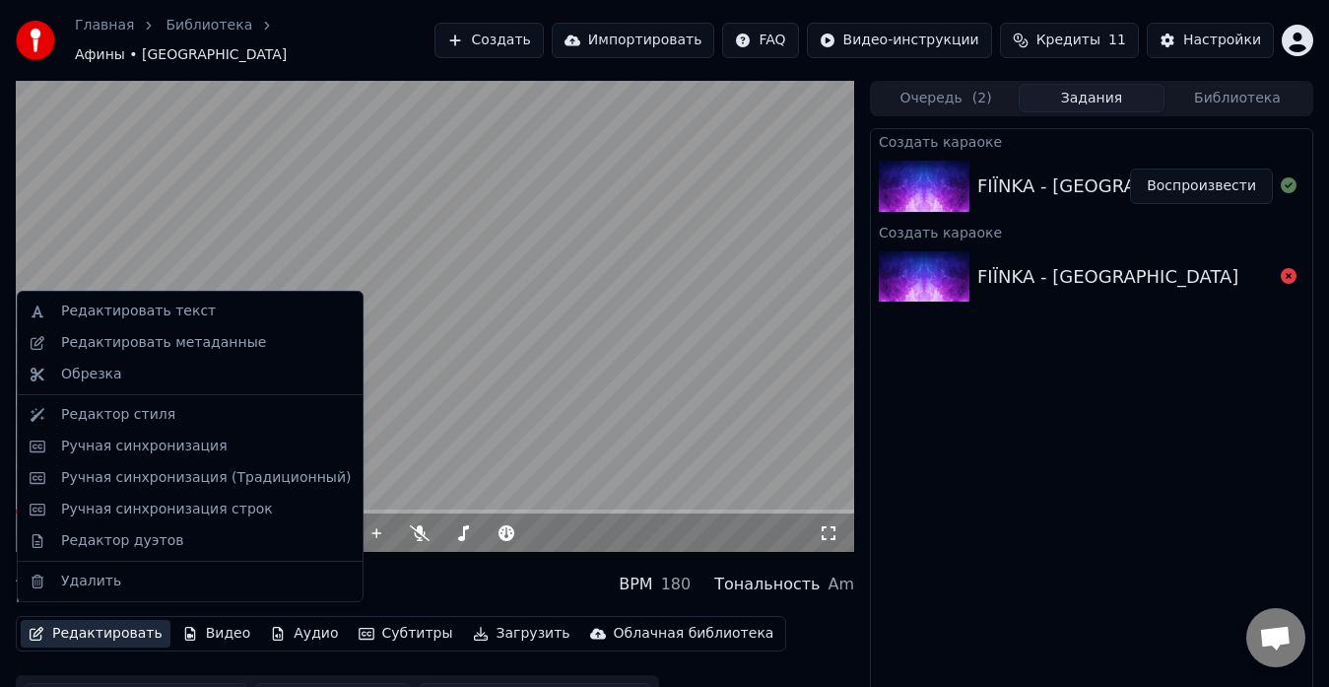
click at [112, 627] on button "Редактировать" at bounding box center [96, 634] width 150 height 28
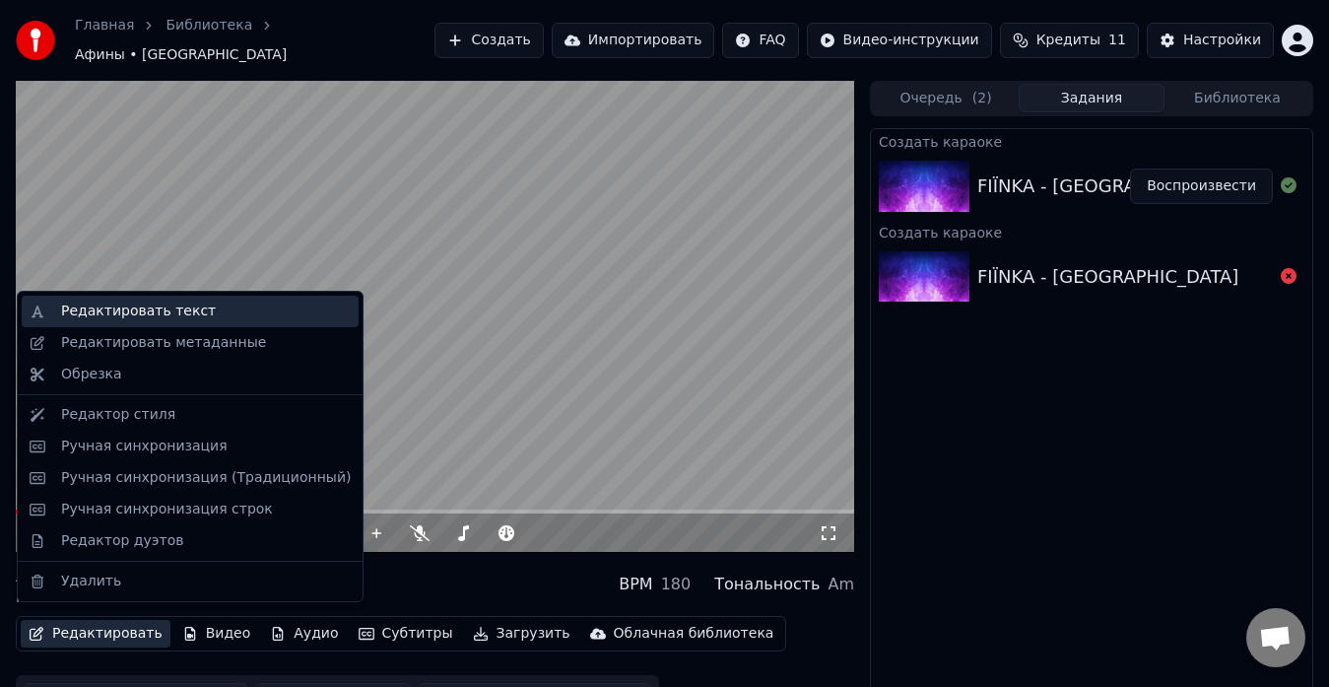
click at [102, 307] on div "Редактировать текст" at bounding box center [138, 311] width 155 height 20
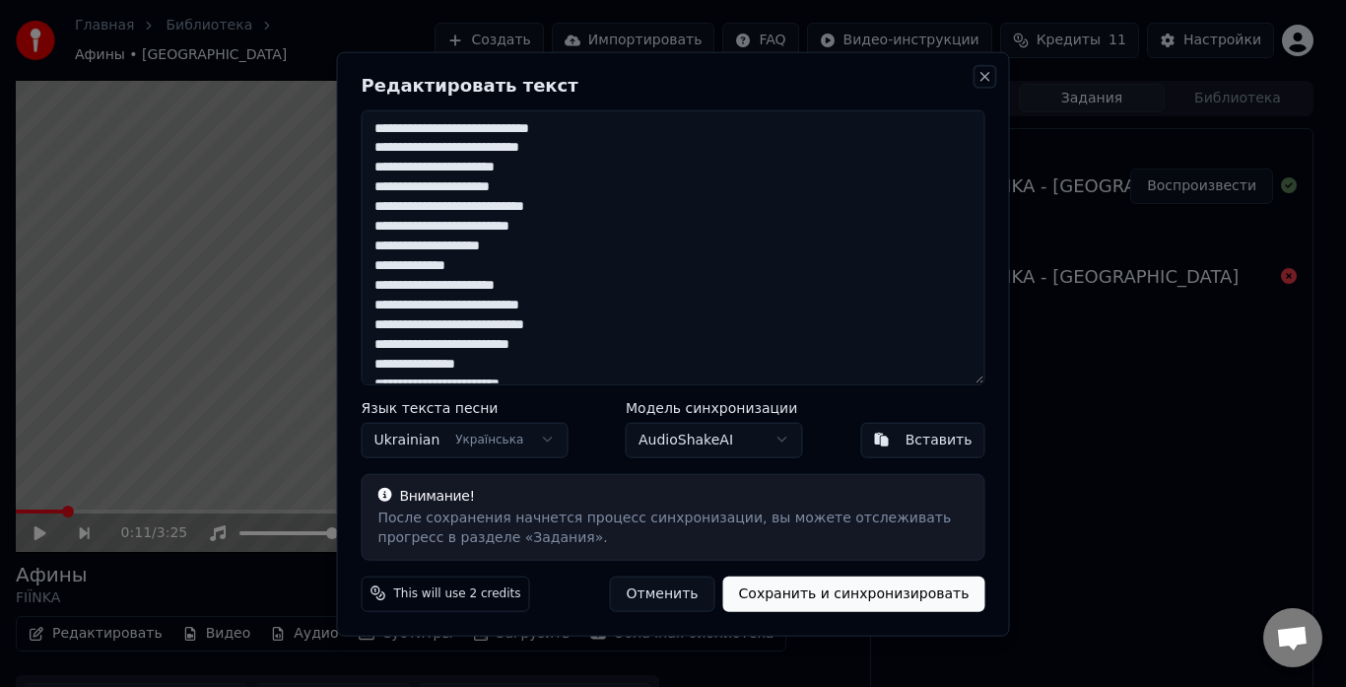
click at [984, 71] on button "Close" at bounding box center [985, 76] width 16 height 16
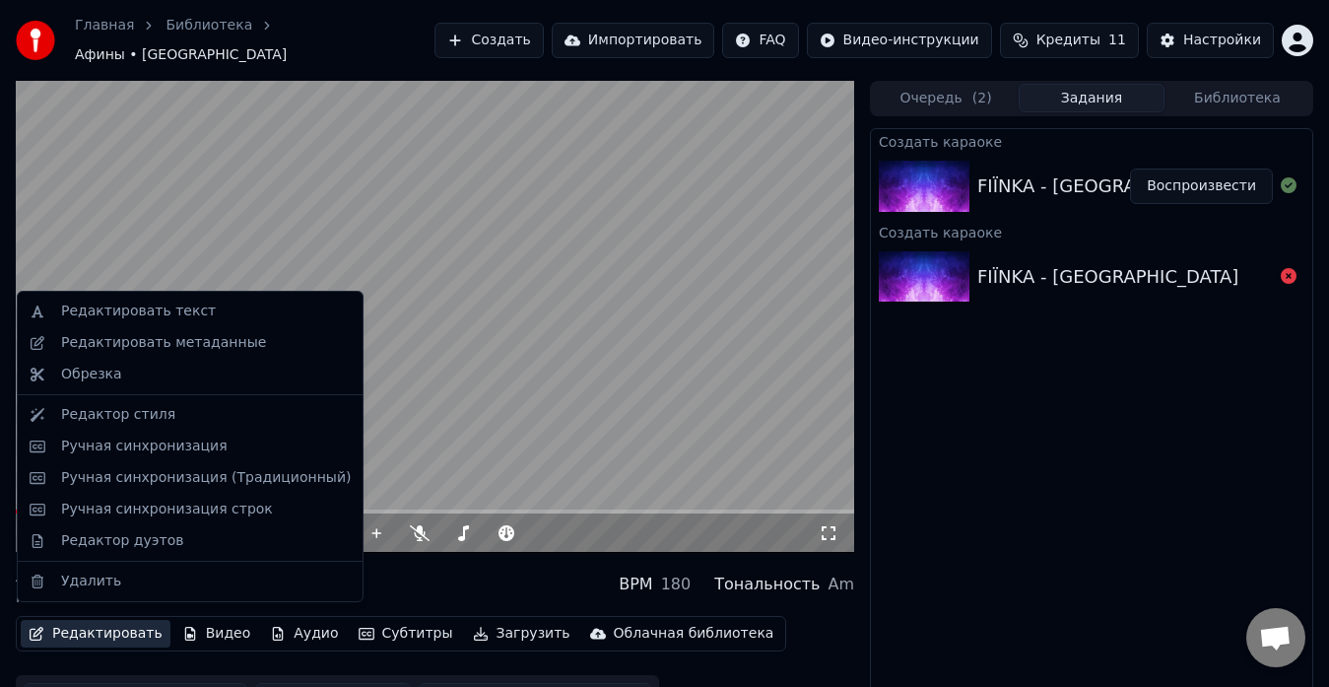
click at [75, 620] on button "Редактировать" at bounding box center [96, 634] width 150 height 28
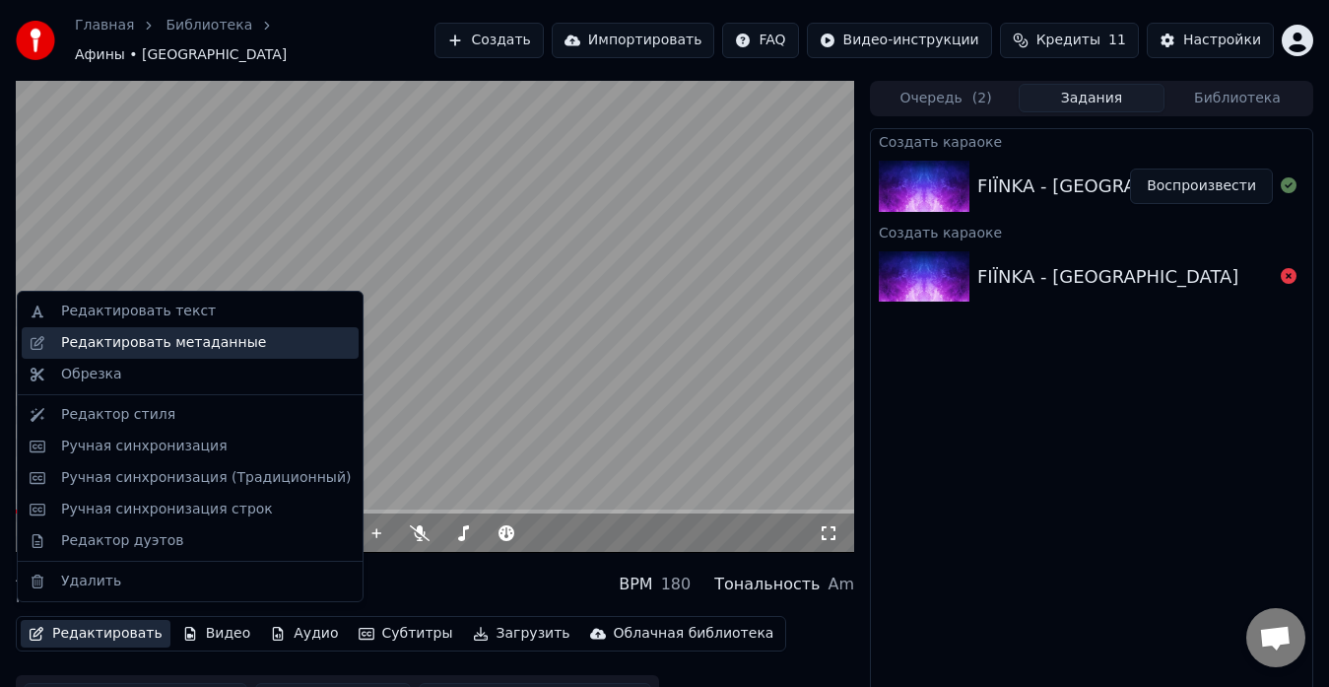
click at [135, 345] on div "Редактировать метаданные" at bounding box center [163, 343] width 205 height 20
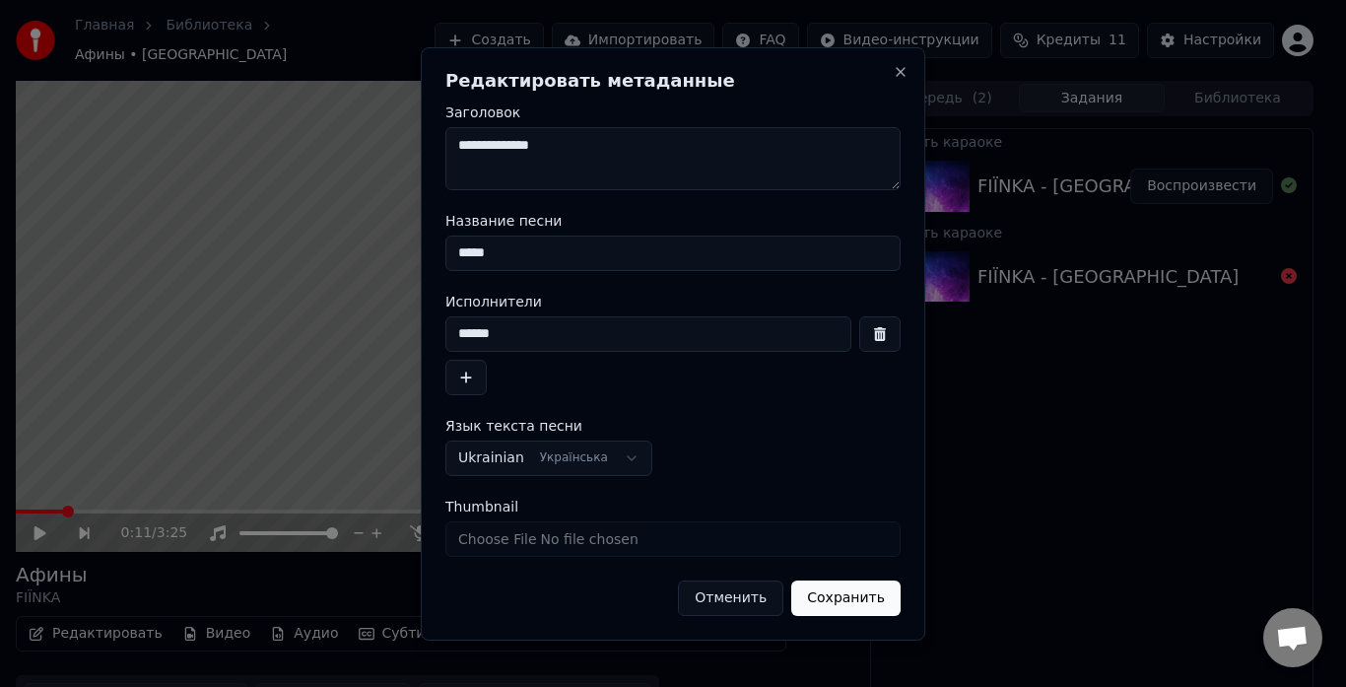
click at [556, 149] on textarea "**********" at bounding box center [672, 158] width 455 height 63
click at [505, 261] on input "*****" at bounding box center [672, 252] width 455 height 35
type input "*****"
click at [837, 592] on button "Сохранить" at bounding box center [845, 597] width 109 height 35
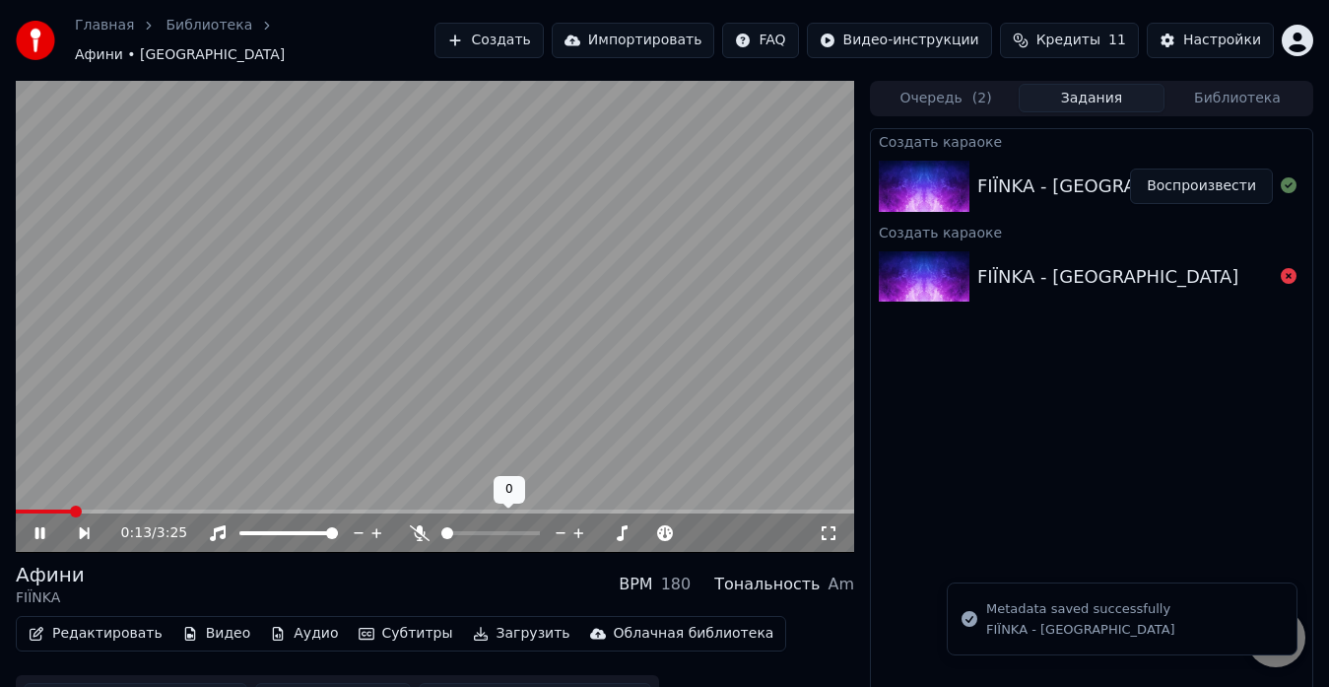
click at [472, 531] on span at bounding box center [490, 533] width 99 height 4
click at [505, 512] on span at bounding box center [509, 508] width 10 height 10
click at [504, 523] on div at bounding box center [509, 533] width 159 height 20
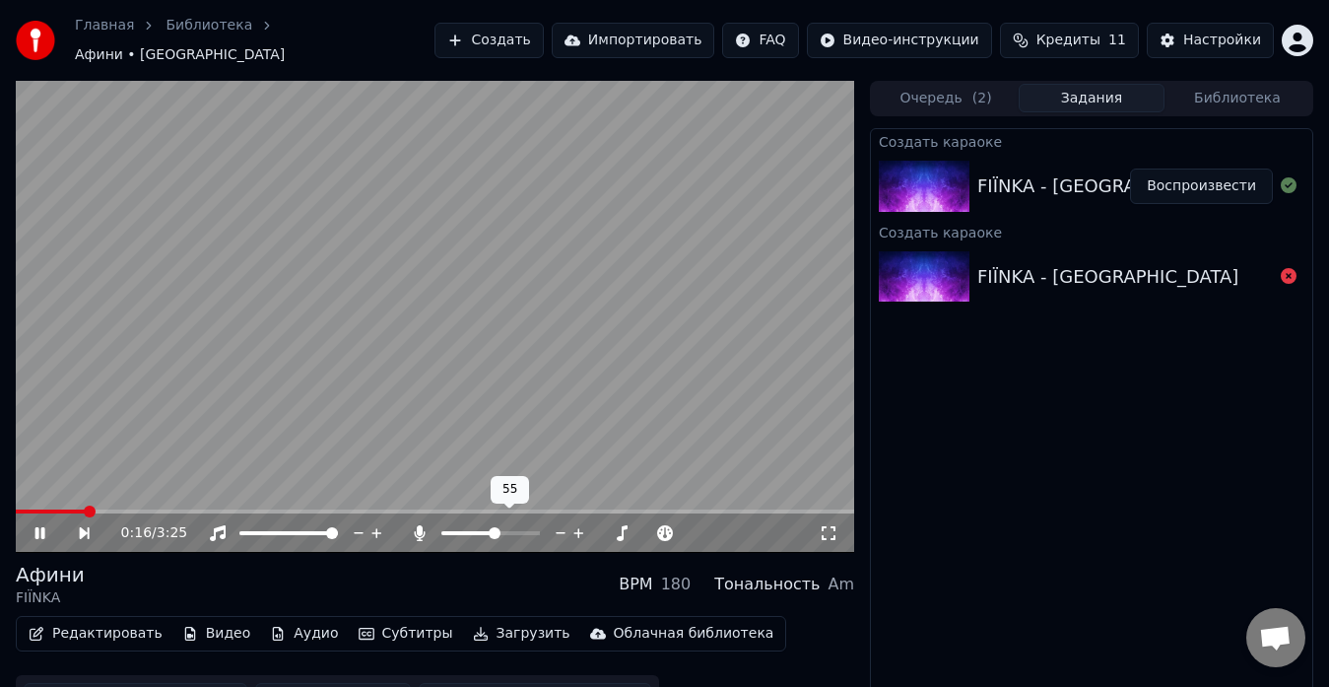
click at [496, 531] on span at bounding box center [490, 533] width 99 height 4
click at [45, 525] on icon at bounding box center [54, 533] width 44 height 16
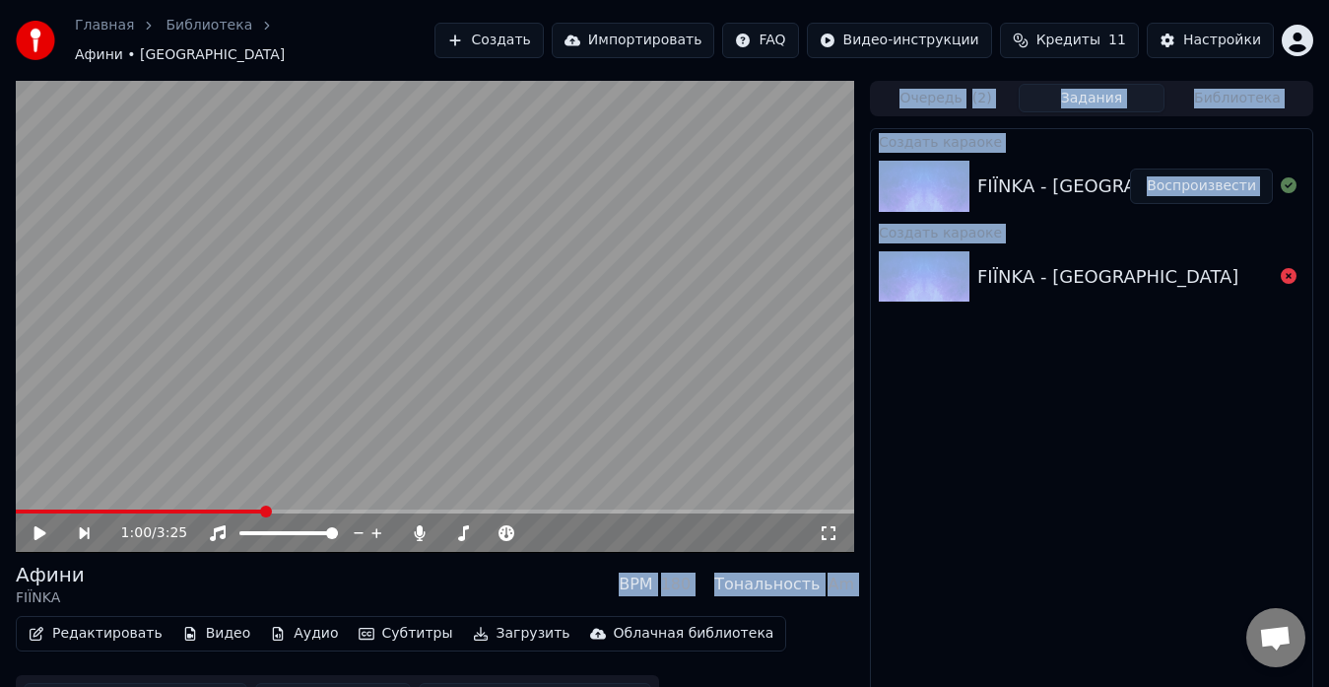
drag, startPoint x: 264, startPoint y: 500, endPoint x: 23, endPoint y: 501, distance: 241.4
click at [23, 509] on span at bounding box center [20, 511] width 8 height 4
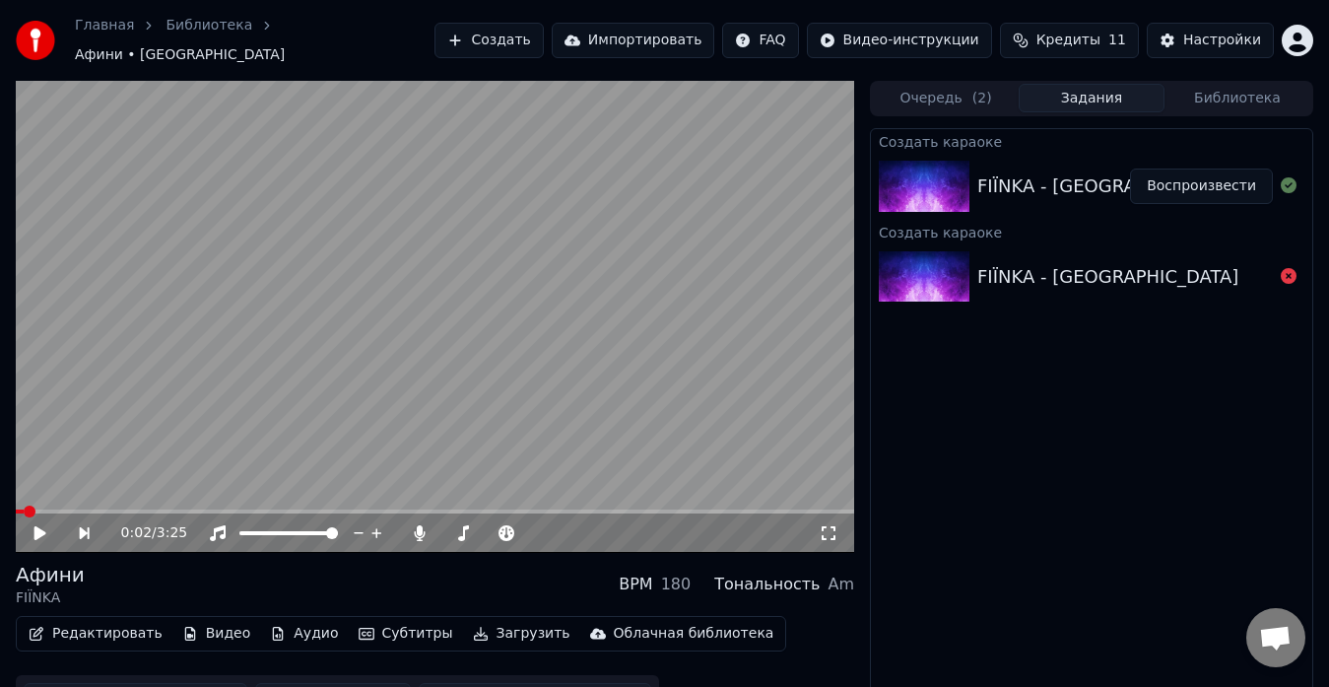
click at [42, 526] on icon at bounding box center [40, 533] width 12 height 14
click at [30, 523] on div "1:24 / 3:25" at bounding box center [435, 533] width 823 height 20
click at [36, 527] on icon at bounding box center [40, 533] width 10 height 12
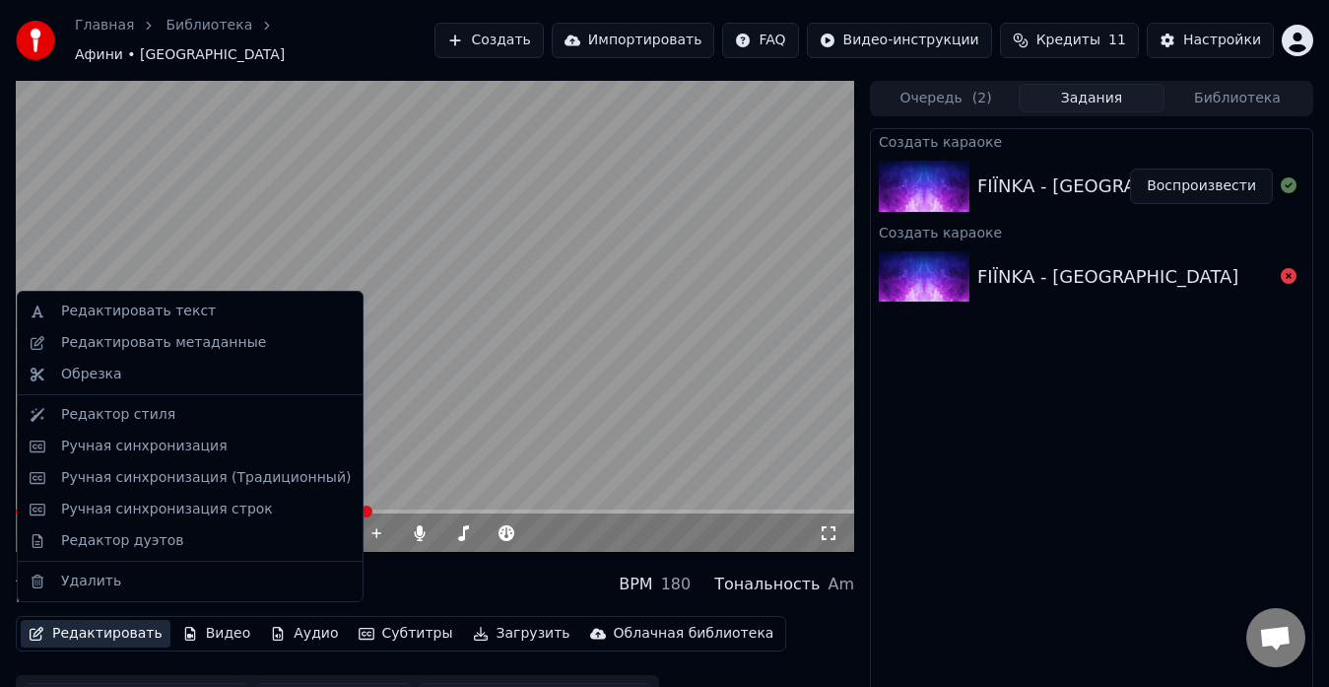
click at [79, 620] on button "Редактировать" at bounding box center [96, 634] width 150 height 28
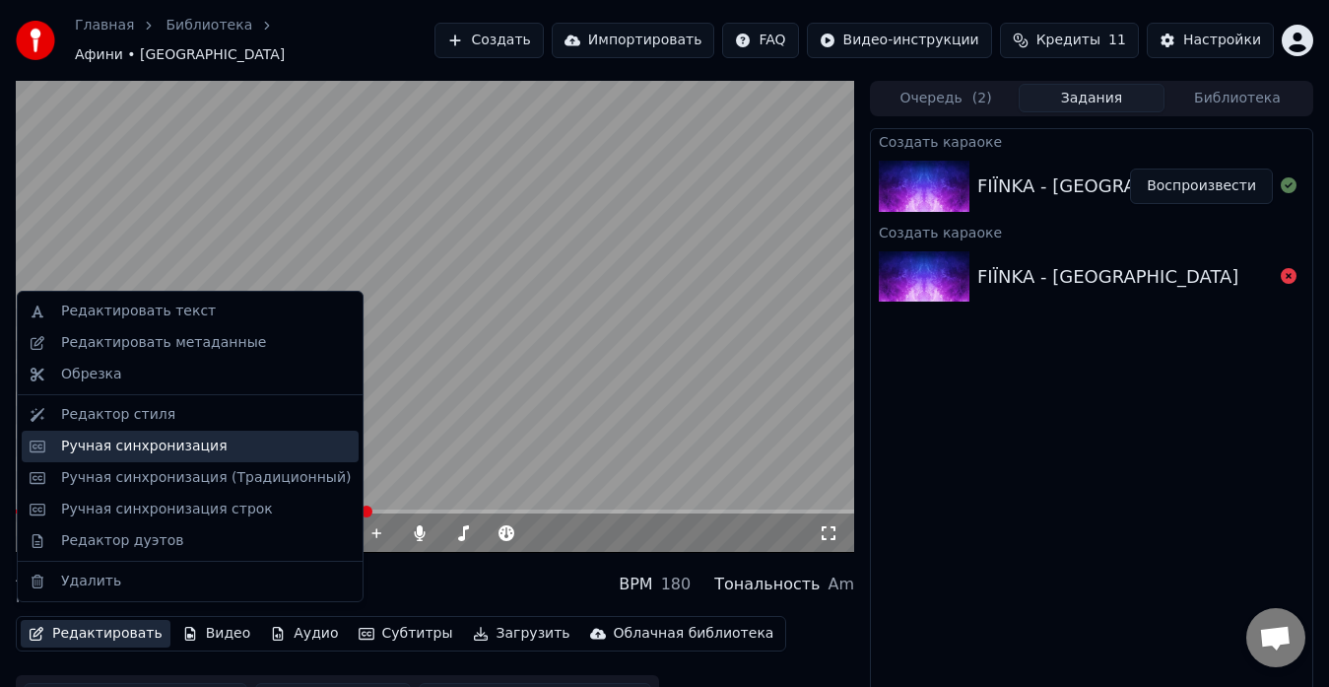
click at [82, 446] on div "Ручная синхронизация" at bounding box center [144, 446] width 167 height 20
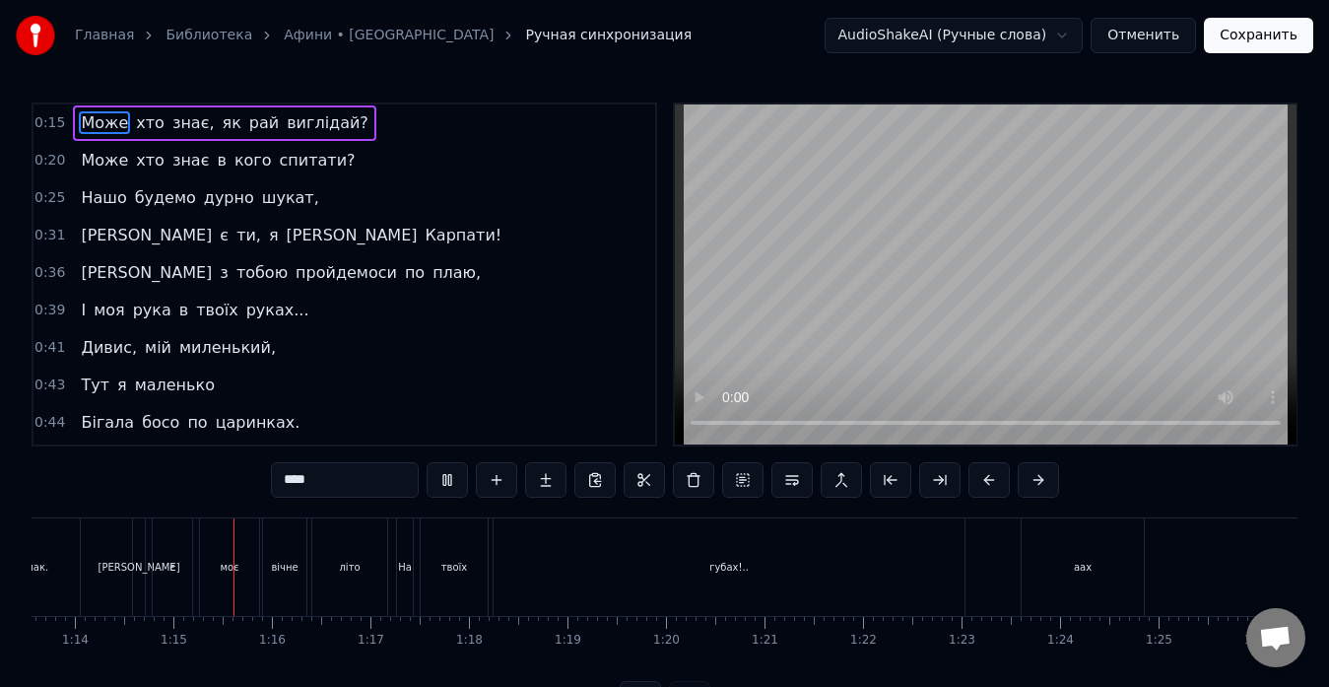
scroll to position [0, 7304]
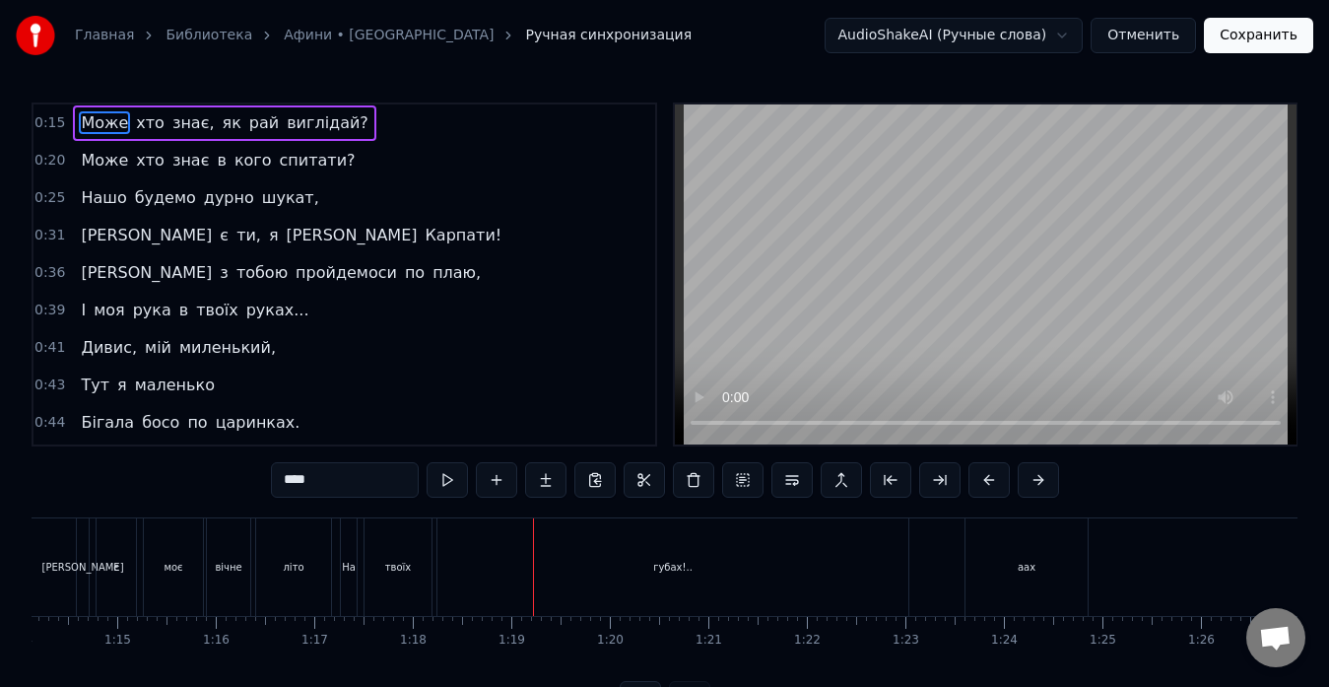
click at [891, 568] on div "губах!.." at bounding box center [672, 567] width 471 height 98
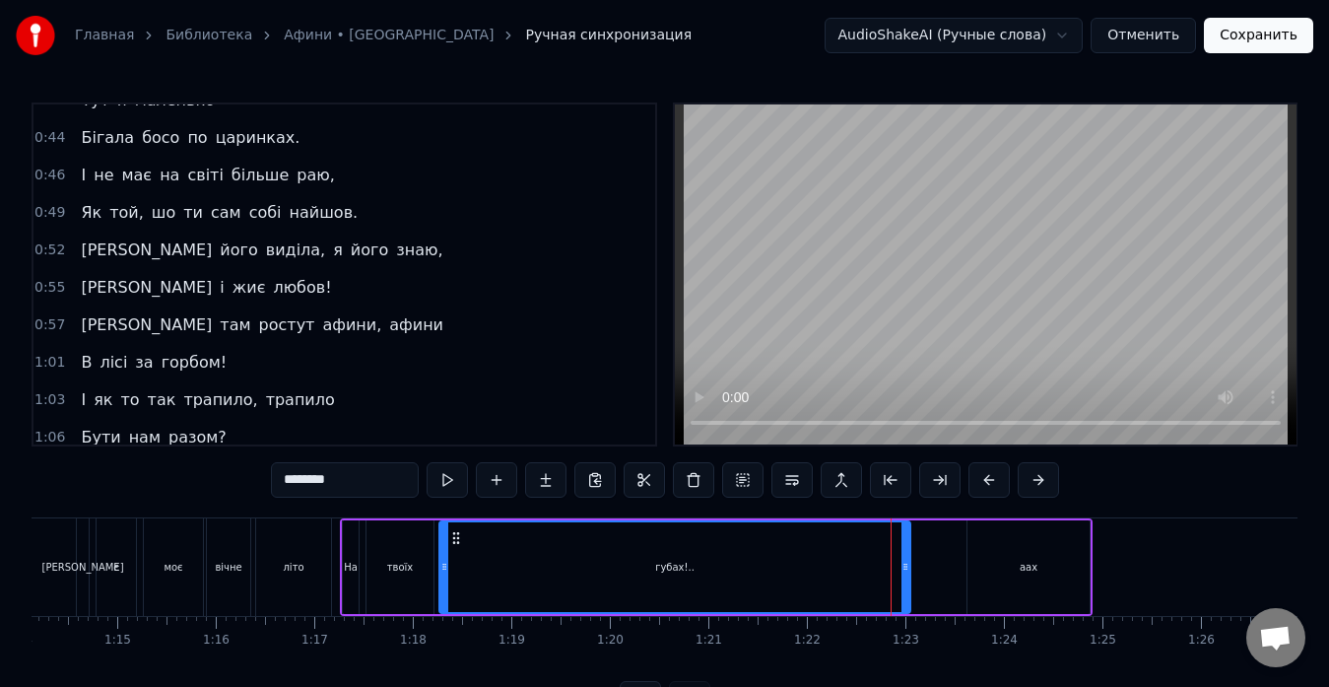
scroll to position [597, 0]
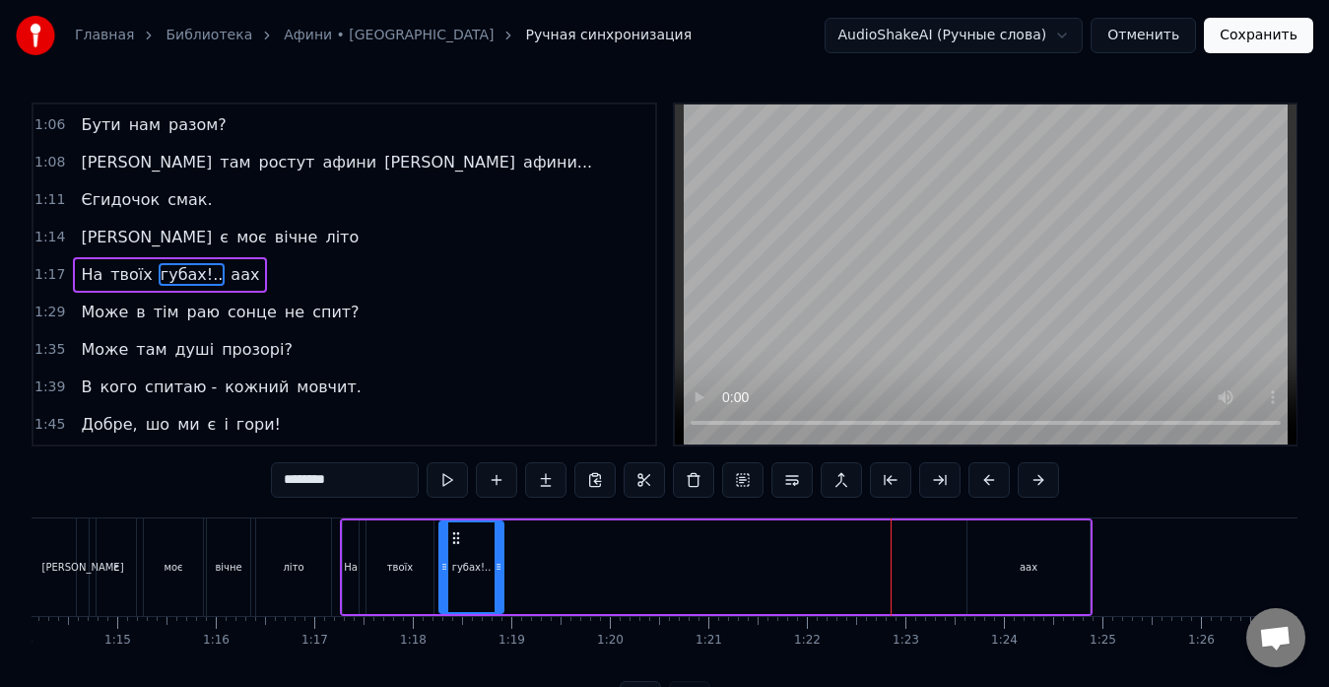
drag, startPoint x: 906, startPoint y: 568, endPoint x: 499, endPoint y: 600, distance: 409.2
click at [499, 600] on div at bounding box center [499, 567] width 8 height 90
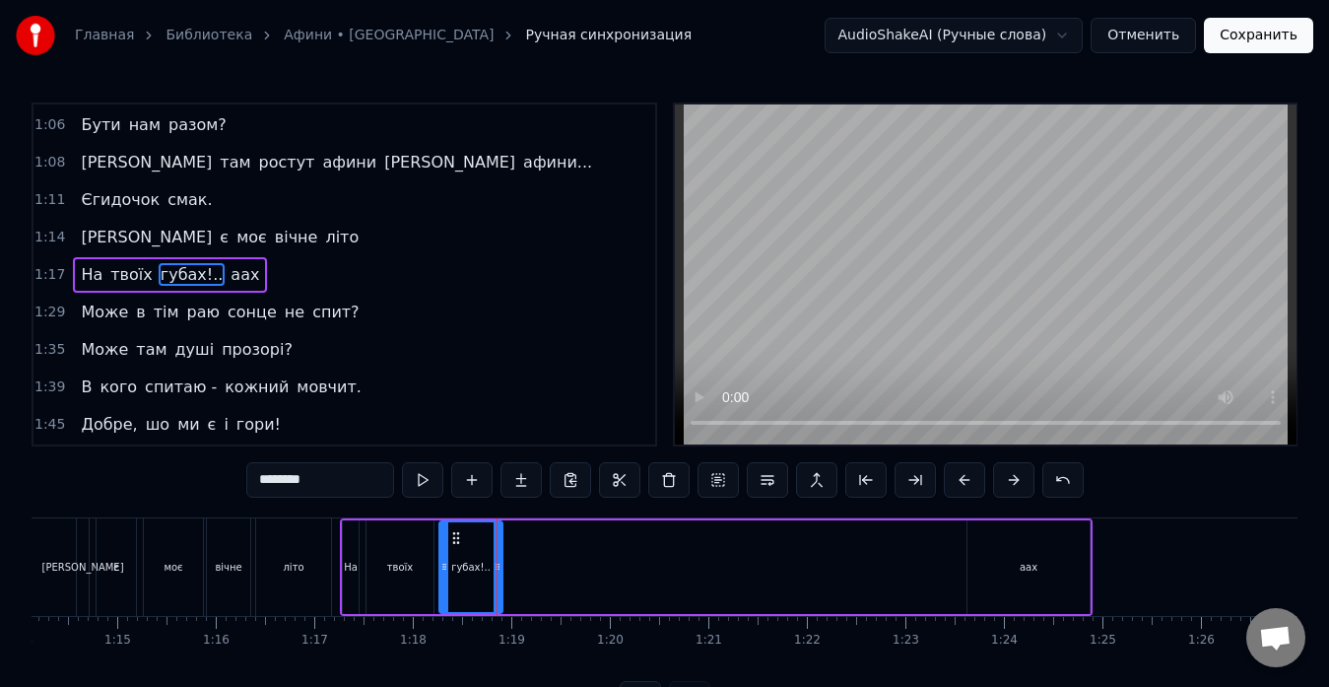
click at [1019, 526] on div "аах" at bounding box center [1029, 567] width 122 height 94
type input "***"
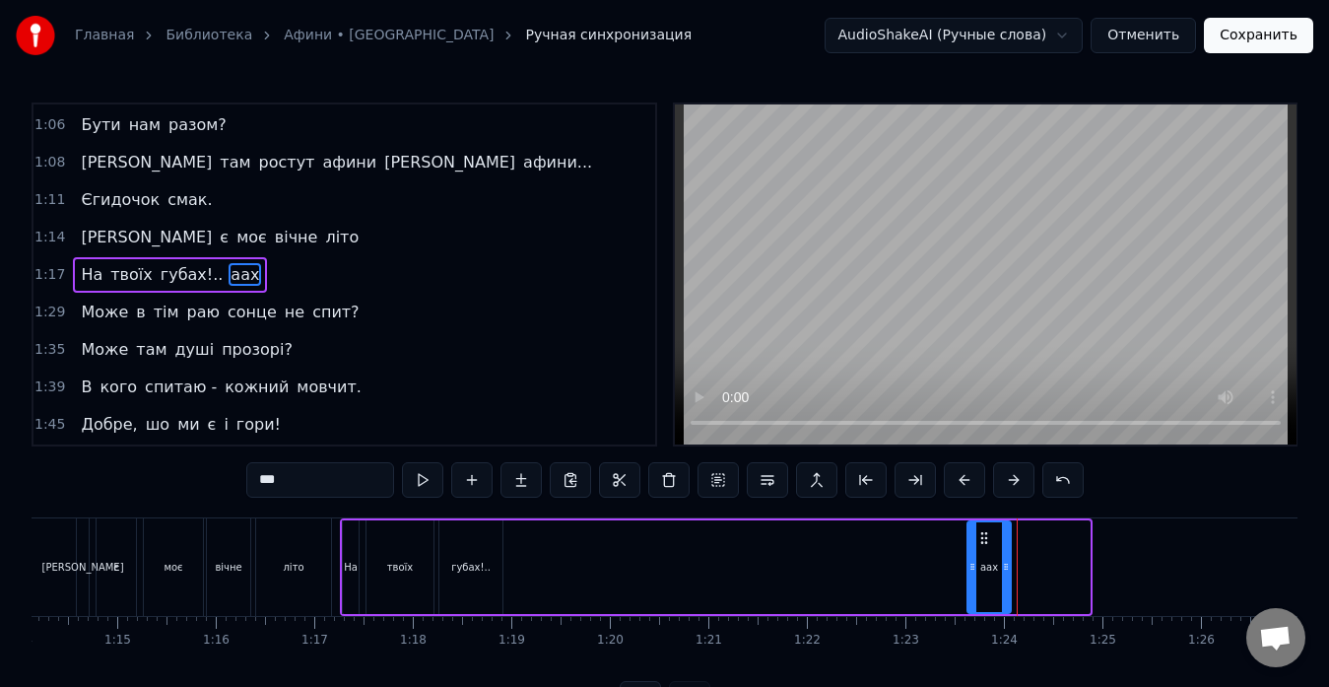
drag, startPoint x: 1088, startPoint y: 560, endPoint x: 1011, endPoint y: 568, distance: 77.3
click at [1010, 568] on icon at bounding box center [1006, 567] width 8 height 16
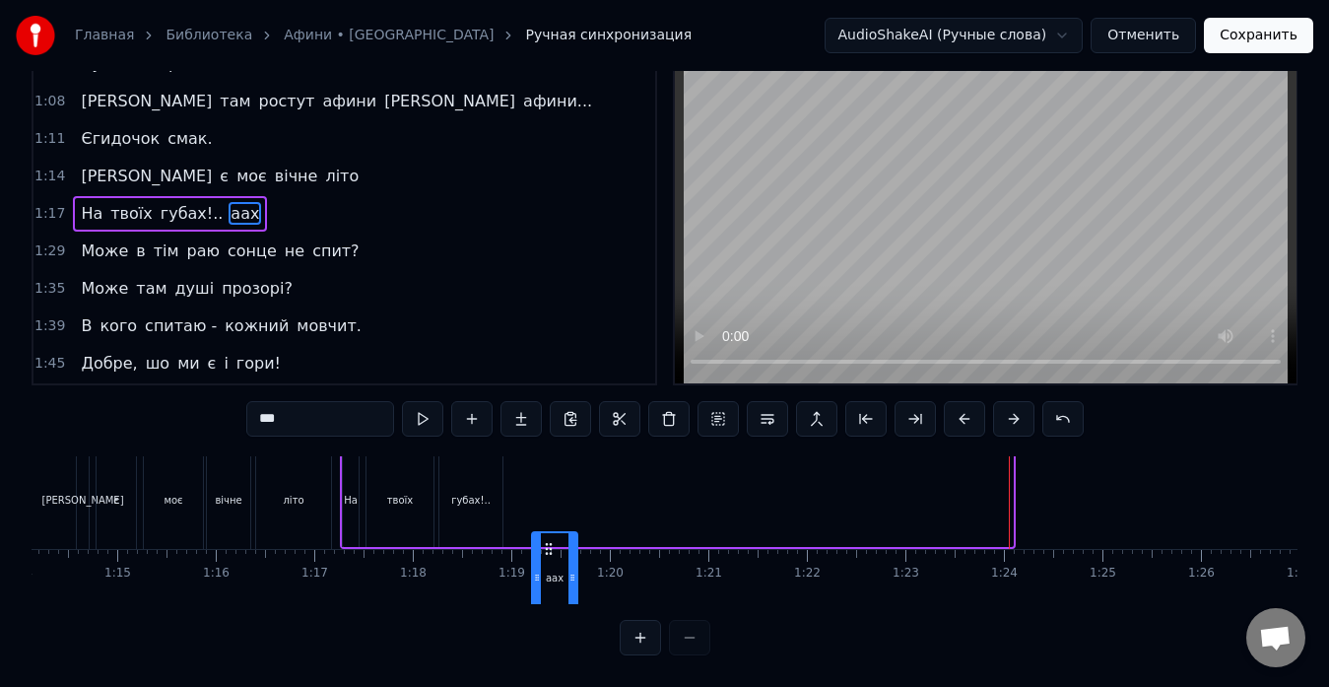
scroll to position [0, 7304]
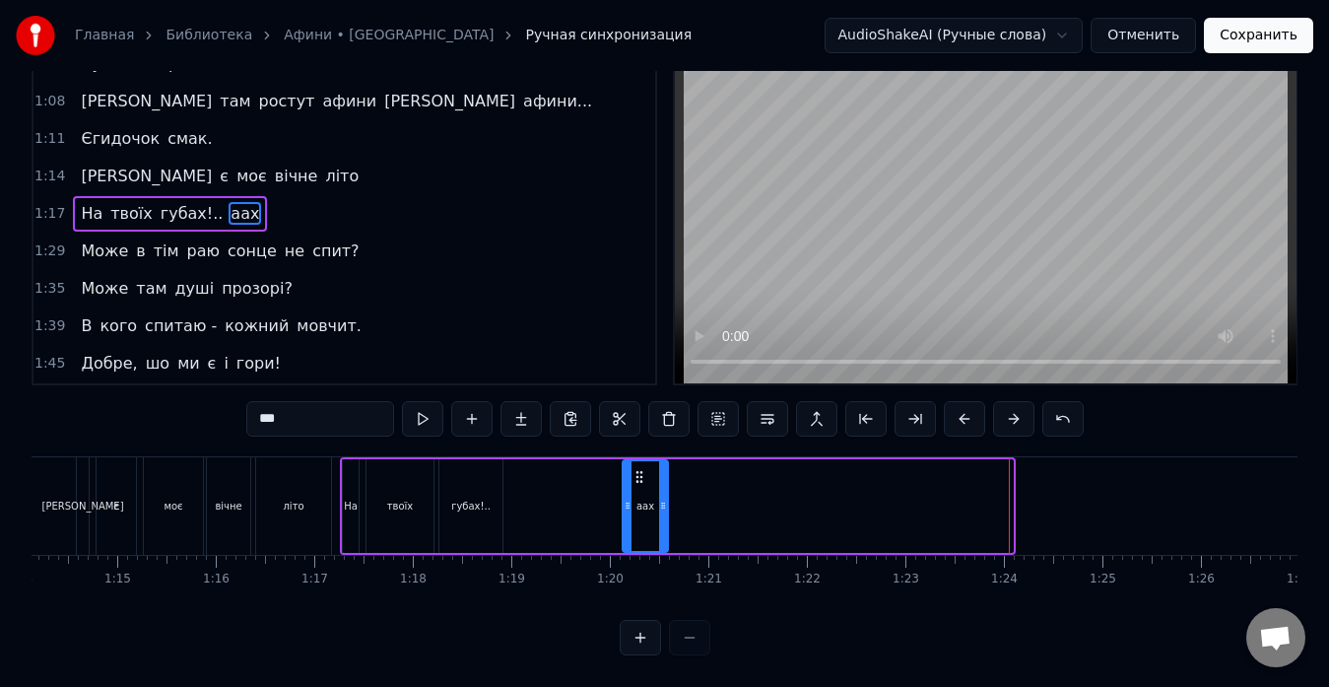
drag, startPoint x: 980, startPoint y: 537, endPoint x: 569, endPoint y: 447, distance: 421.5
click at [569, 457] on div "На твоїх губах!.. аах" at bounding box center [678, 506] width 676 height 98
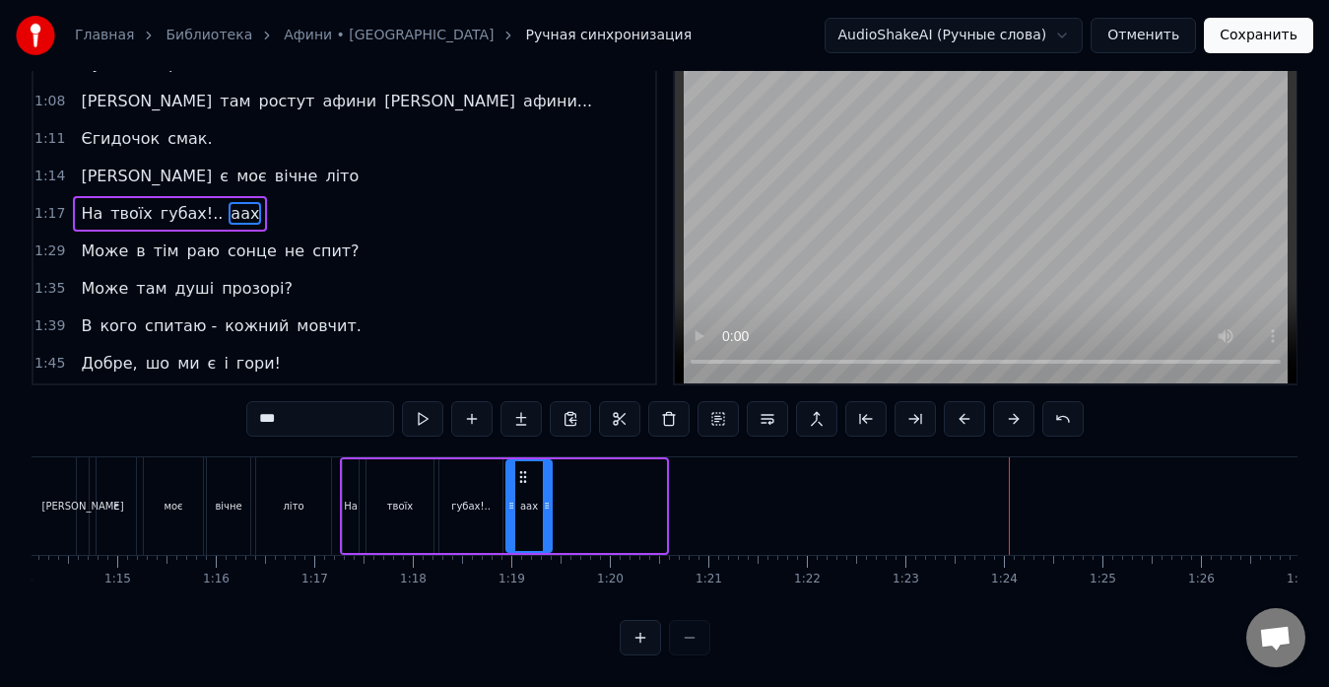
drag, startPoint x: 637, startPoint y: 460, endPoint x: 523, endPoint y: 459, distance: 114.3
click at [523, 469] on icon at bounding box center [523, 477] width 16 height 16
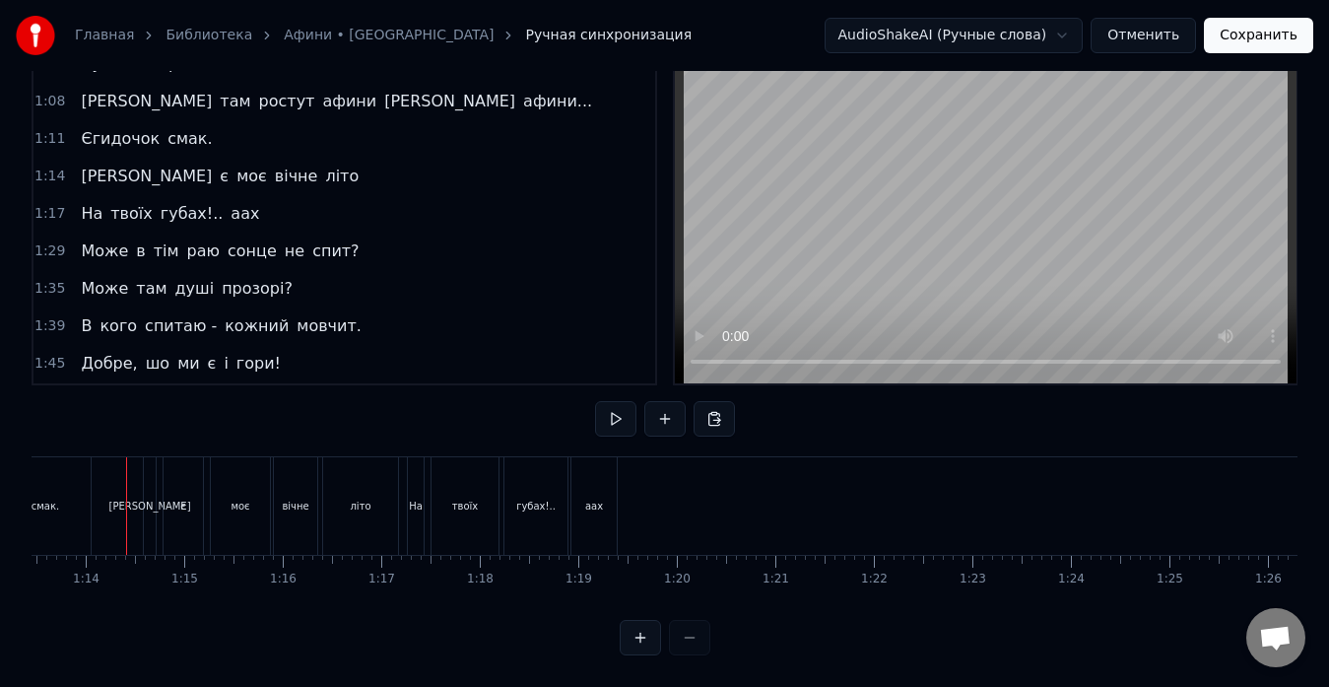
scroll to position [0, 7233]
click at [613, 401] on button at bounding box center [615, 418] width 41 height 35
click at [623, 401] on button at bounding box center [615, 418] width 41 height 35
click at [589, 470] on div "аах" at bounding box center [597, 506] width 45 height 98
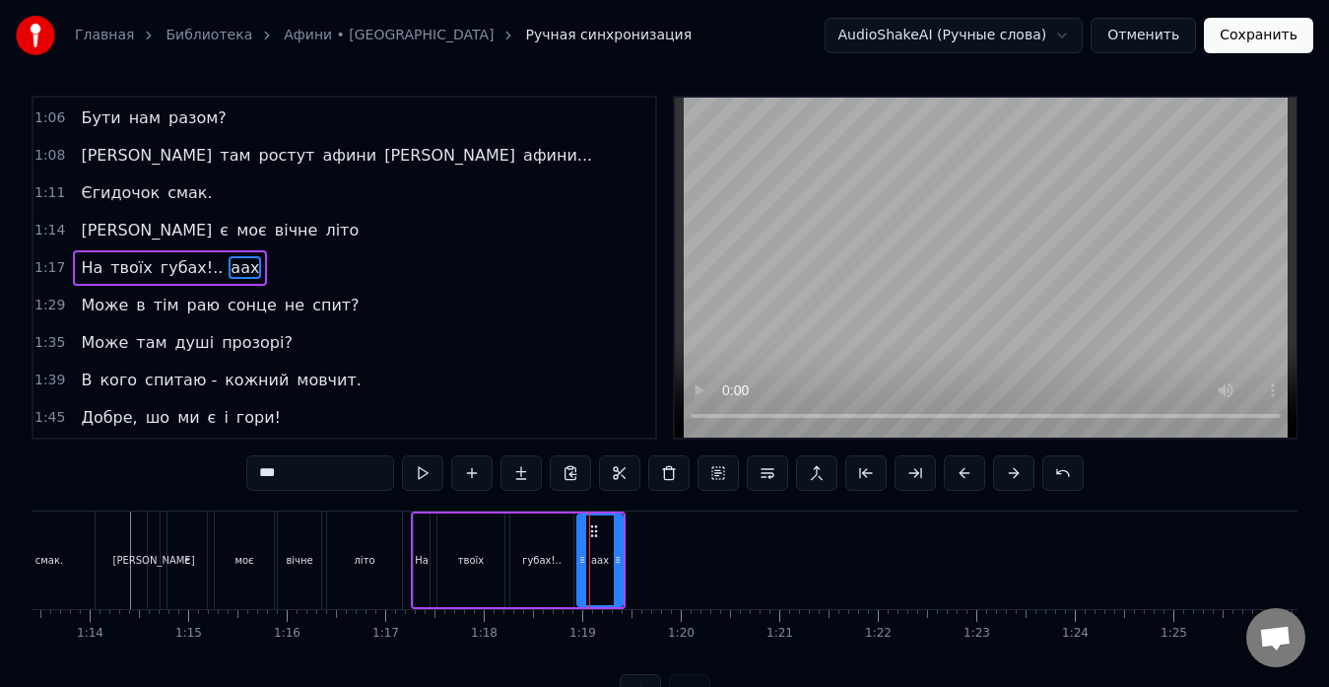
scroll to position [0, 0]
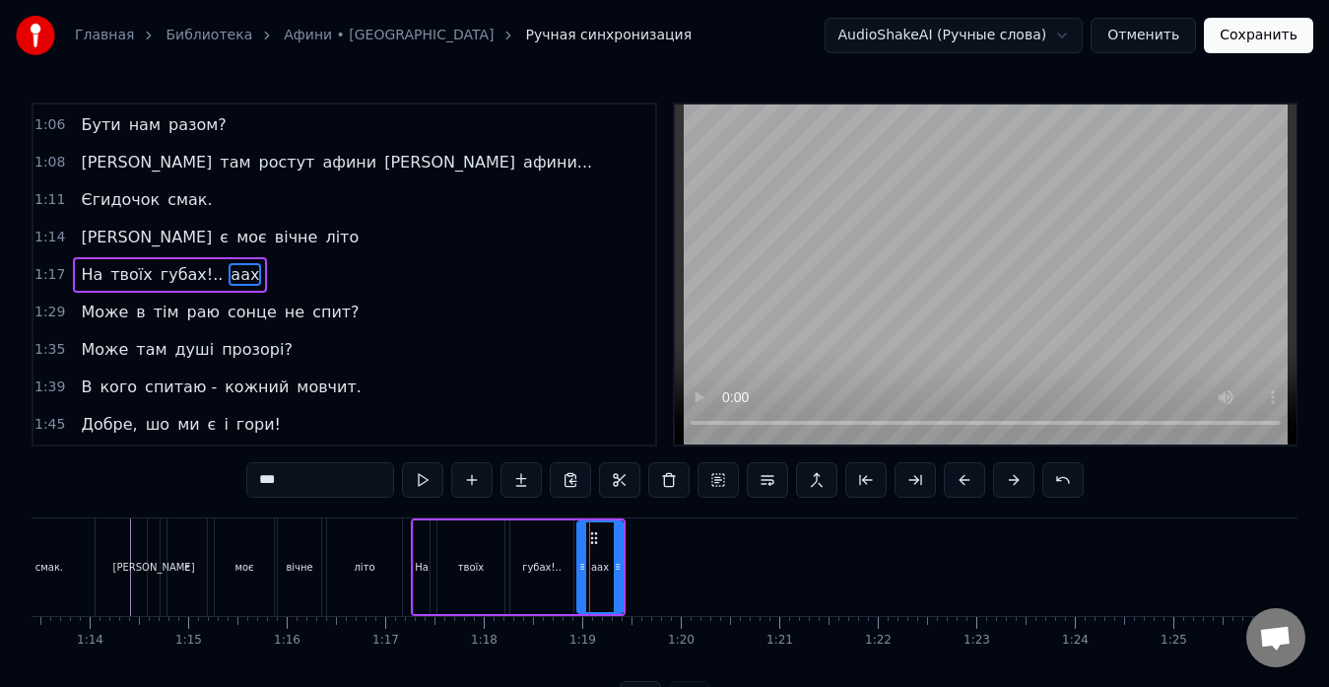
click at [617, 556] on div at bounding box center [618, 567] width 8 height 90
drag, startPoint x: 617, startPoint y: 556, endPoint x: 644, endPoint y: 561, distance: 28.0
click at [644, 561] on div at bounding box center [645, 567] width 8 height 90
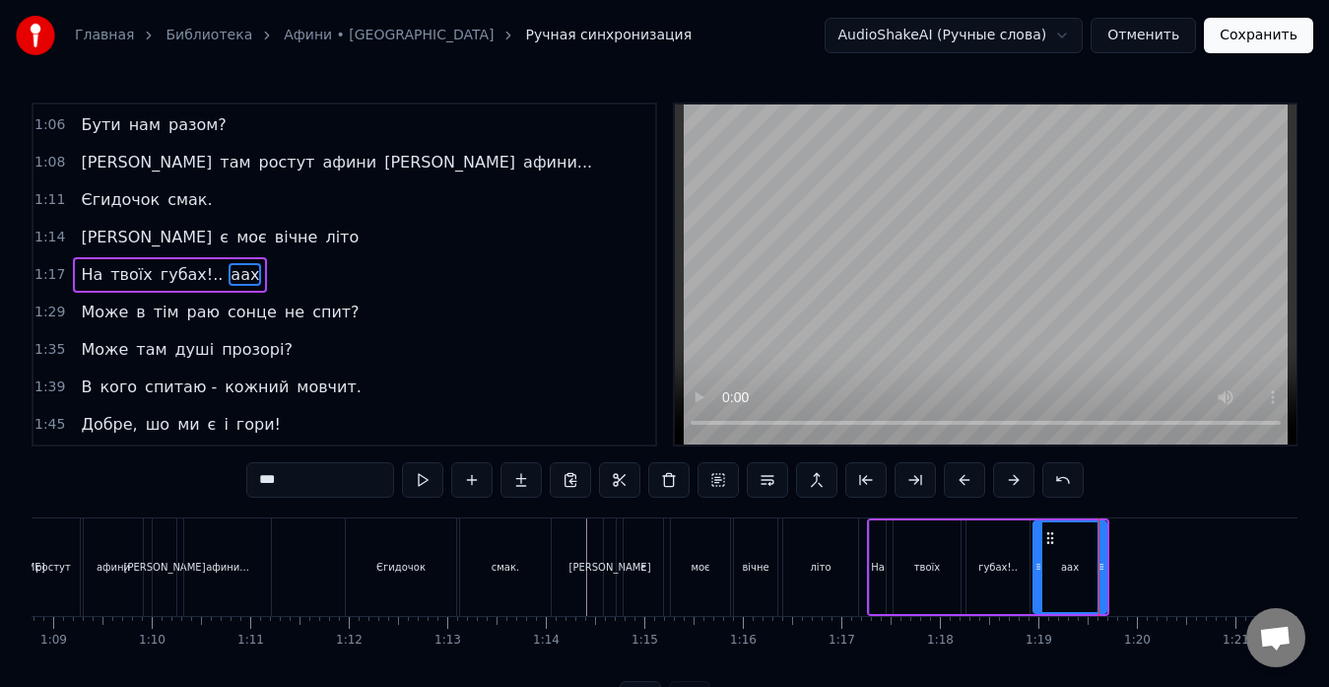
scroll to position [0, 6729]
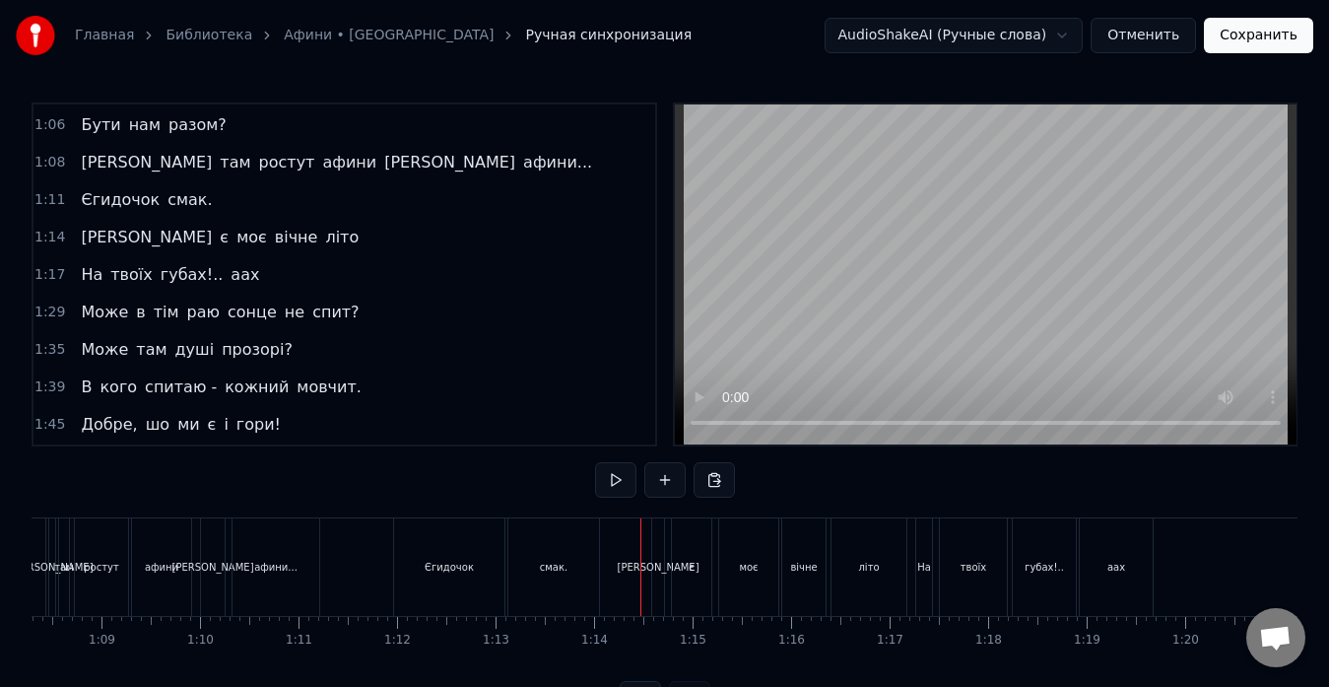
click at [610, 488] on button at bounding box center [615, 479] width 41 height 35
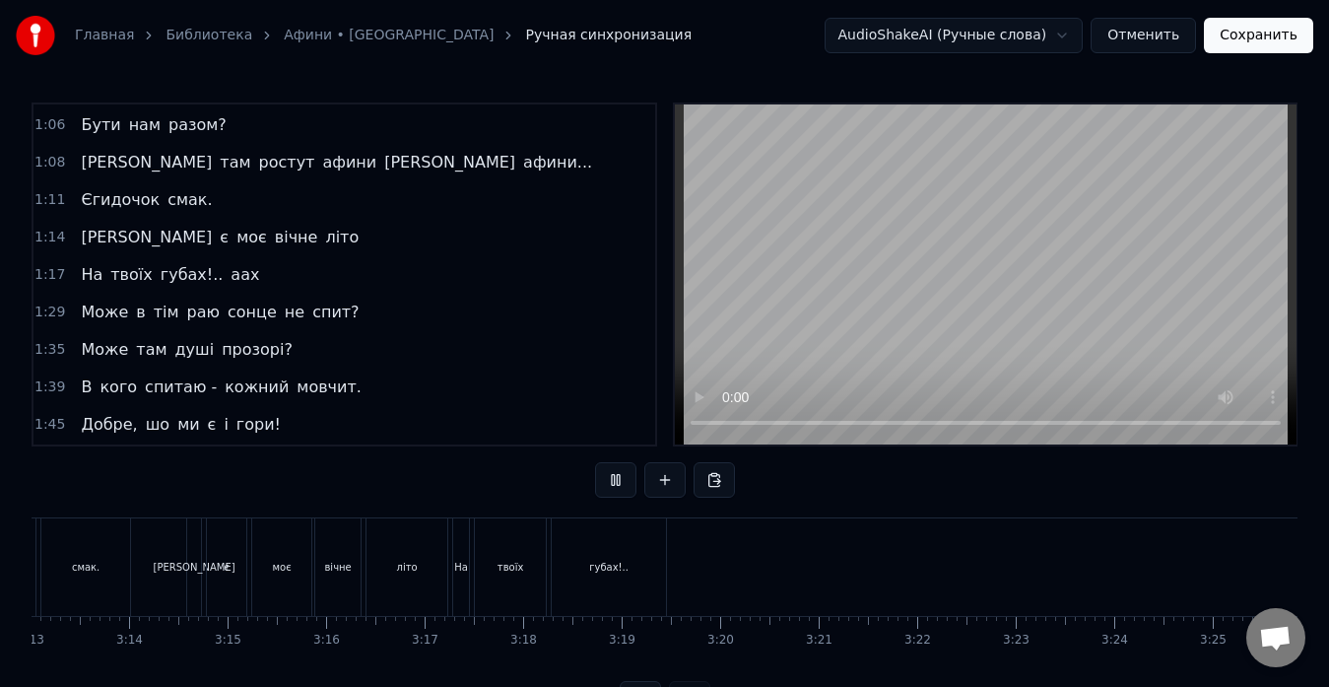
scroll to position [0, 19018]
click at [1250, 41] on button "Сохранить" at bounding box center [1258, 35] width 109 height 35
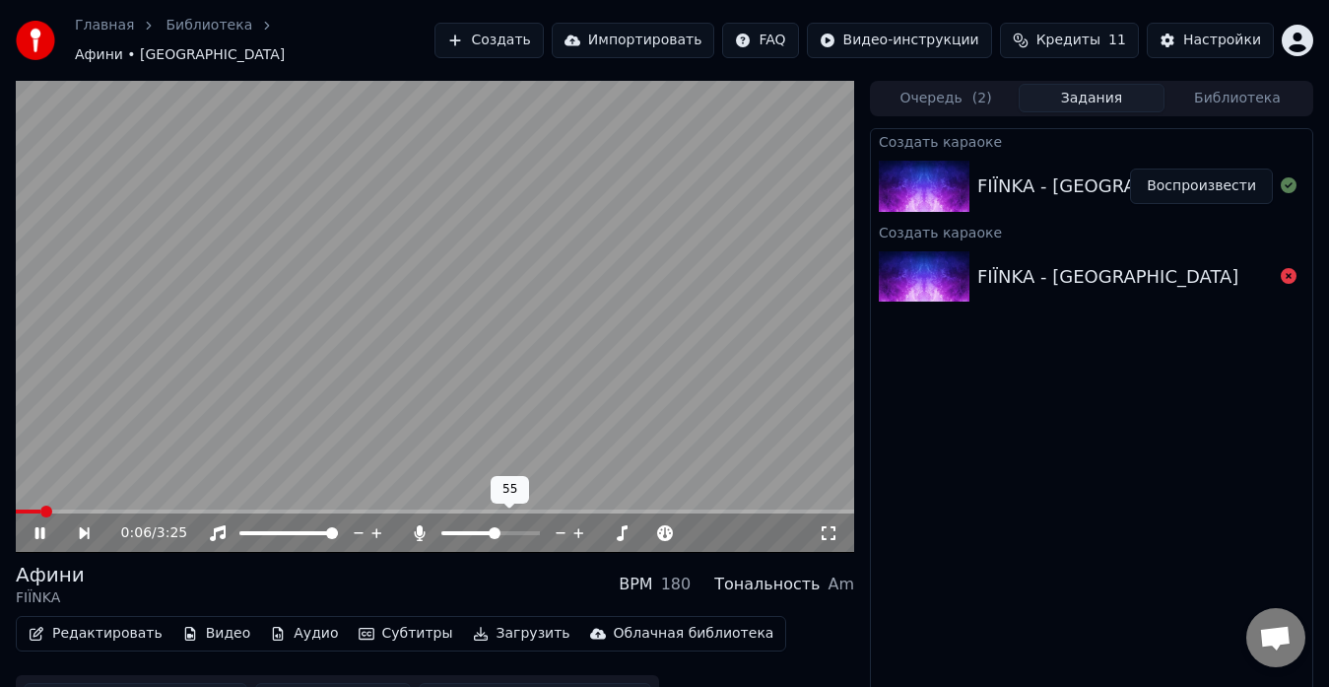
click at [454, 523] on div at bounding box center [509, 533] width 159 height 20
click at [455, 531] on span at bounding box center [448, 533] width 14 height 4
click at [448, 527] on span at bounding box center [453, 533] width 12 height 12
click at [450, 527] on span at bounding box center [455, 533] width 12 height 12
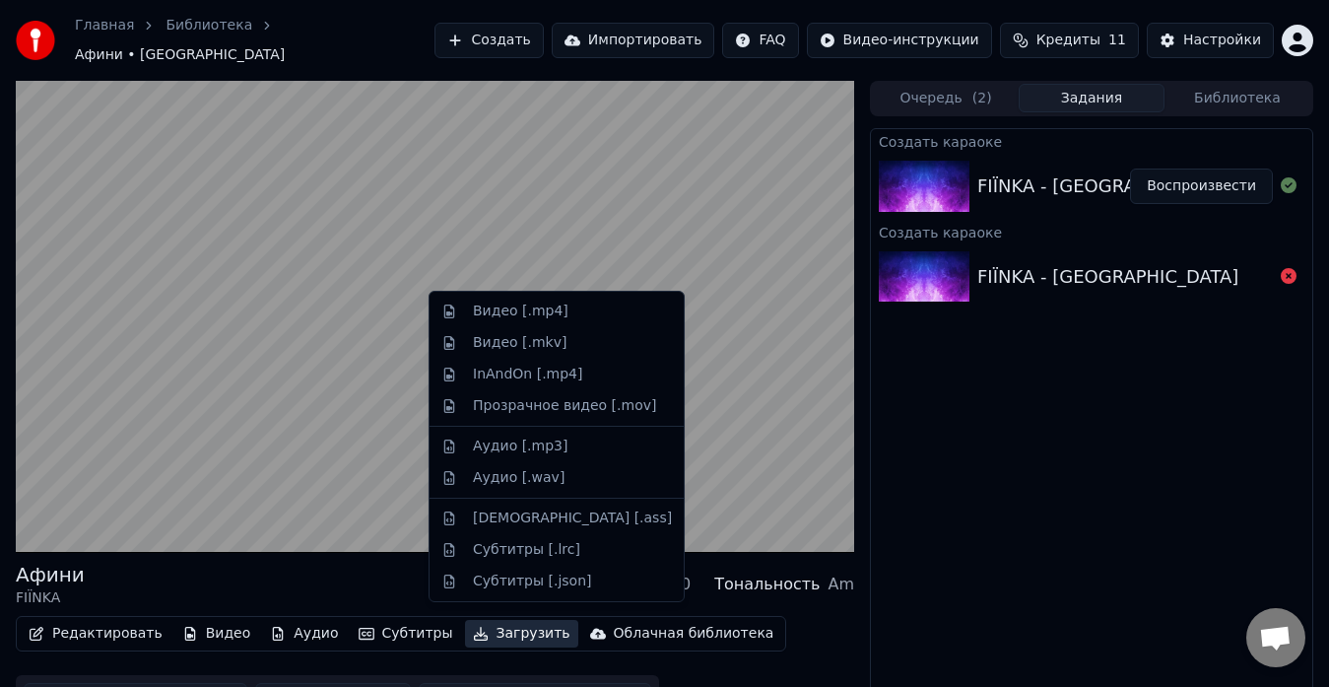
click at [474, 627] on button "Загрузить" at bounding box center [521, 634] width 113 height 28
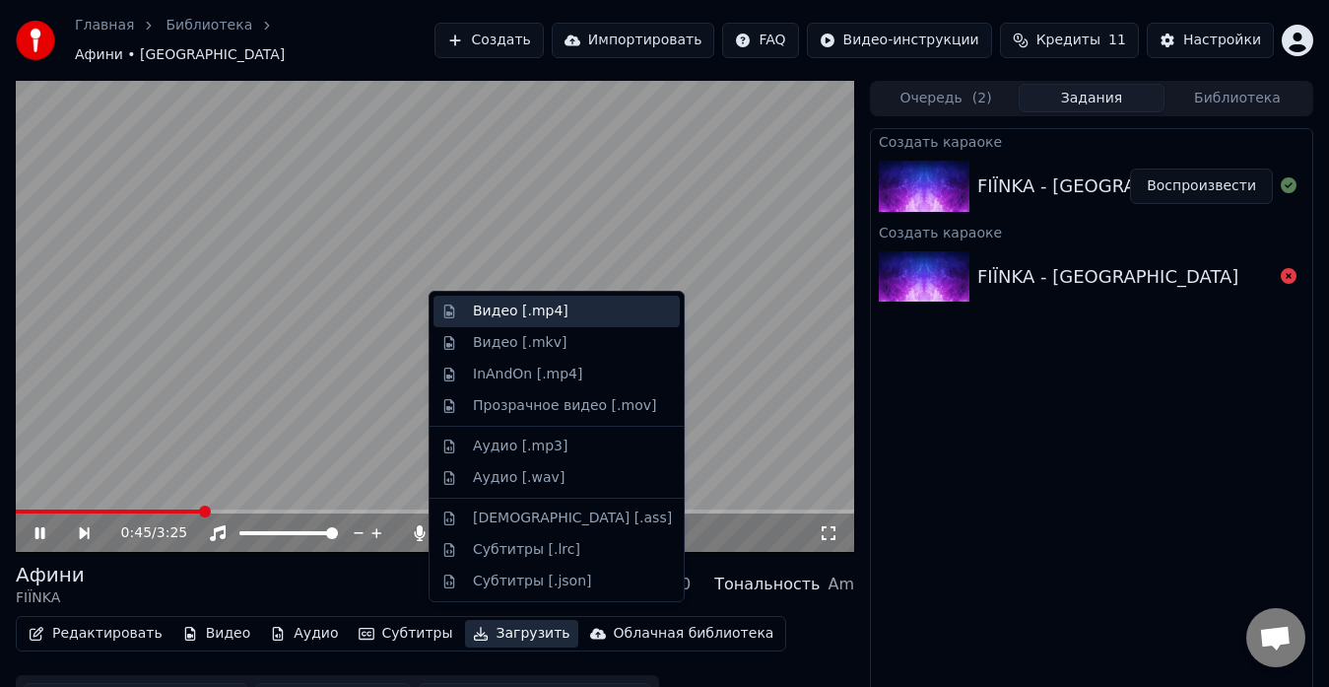
click at [502, 313] on div "Видео [.mp4]" at bounding box center [521, 311] width 96 height 20
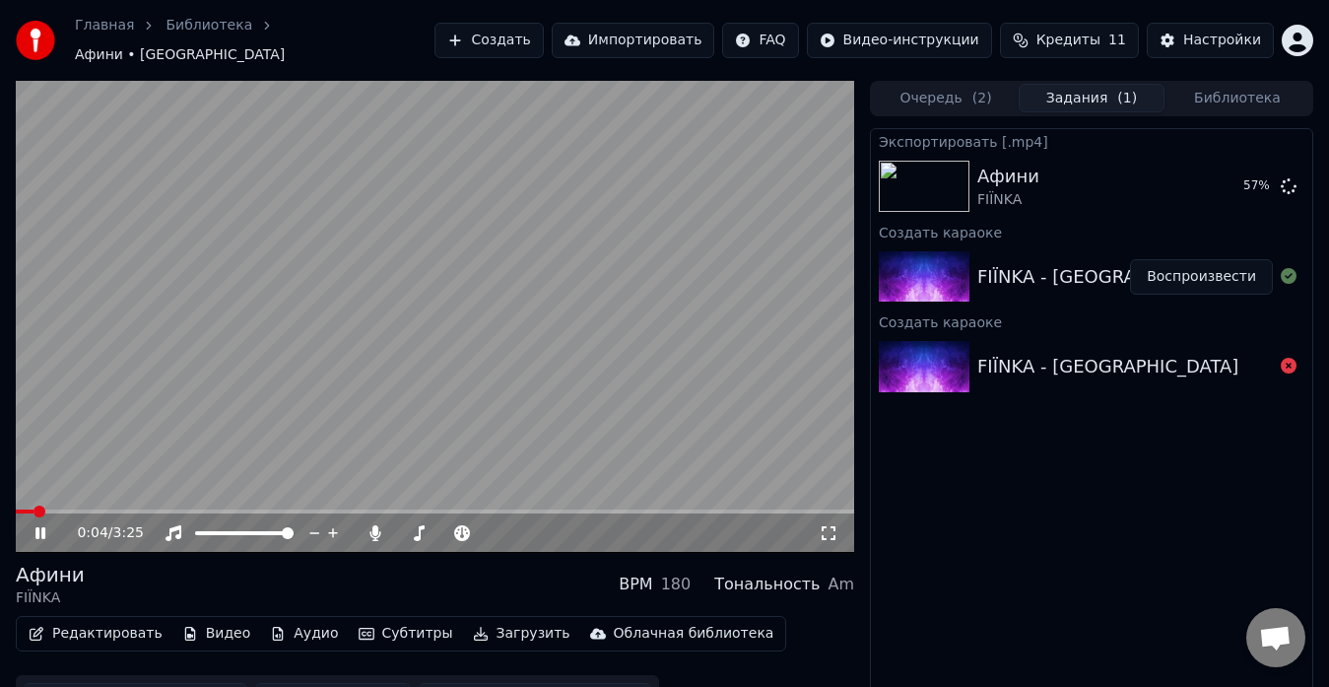
click at [39, 527] on icon at bounding box center [40, 533] width 10 height 12
click at [1208, 178] on button "Показать" at bounding box center [1222, 185] width 101 height 35
